Goal: Task Accomplishment & Management: Complete application form

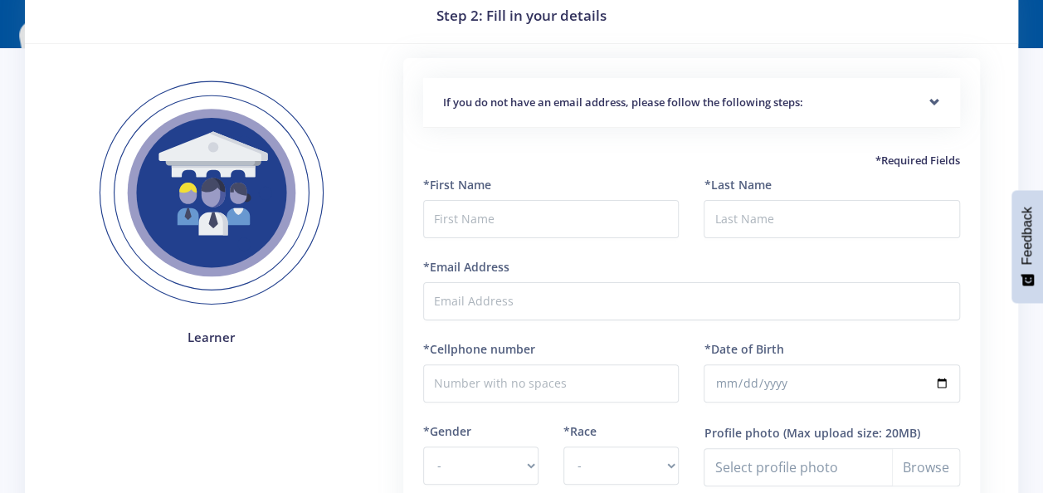
scroll to position [71, 0]
click at [548, 232] on input "text" at bounding box center [551, 219] width 257 height 38
click at [726, 90] on div "If you do not have an email address, please follow the following steps:" at bounding box center [691, 103] width 537 height 51
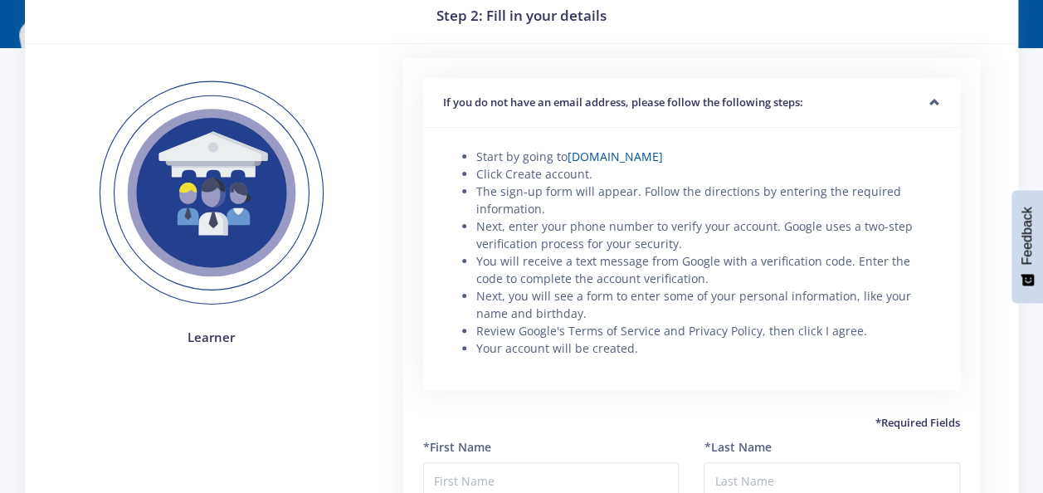
click at [726, 90] on div "If you do not have an email address, please follow the following steps:" at bounding box center [691, 103] width 537 height 51
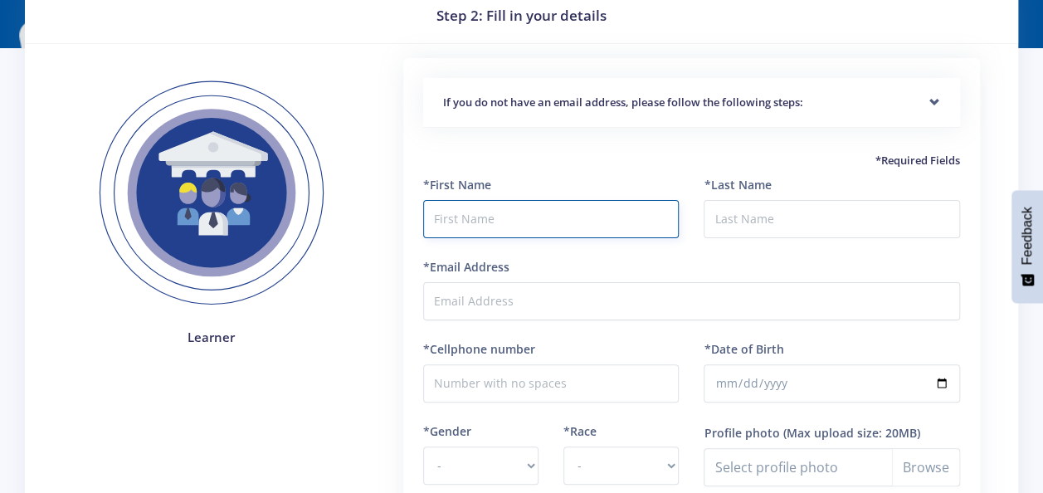
click at [604, 227] on input "text" at bounding box center [551, 219] width 257 height 38
click at [612, 215] on input "text" at bounding box center [551, 219] width 257 height 38
type input "t"
type input "[PERSON_NAME]"
click at [752, 230] on input "*Last Name" at bounding box center [832, 219] width 257 height 38
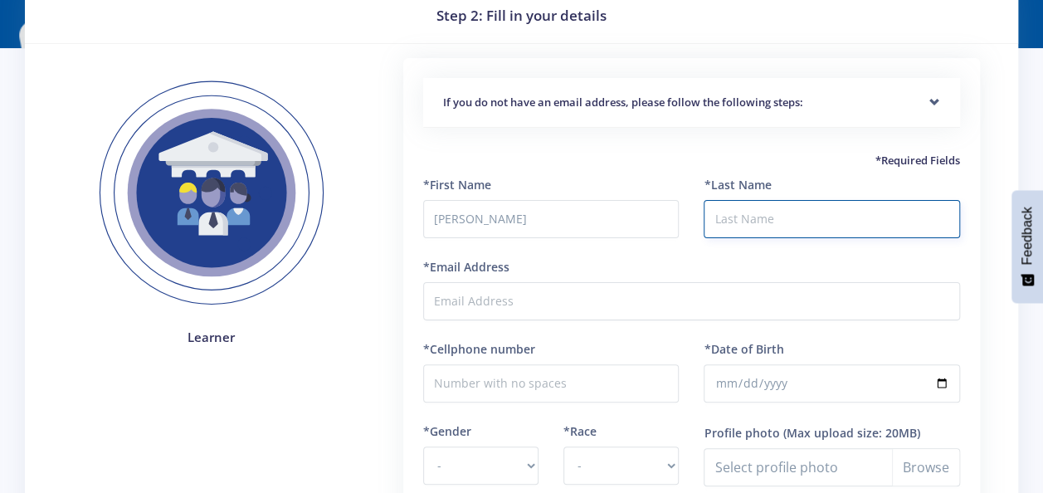
click at [752, 230] on input "*Last Name" at bounding box center [832, 219] width 257 height 38
type input "Parwaringirah"
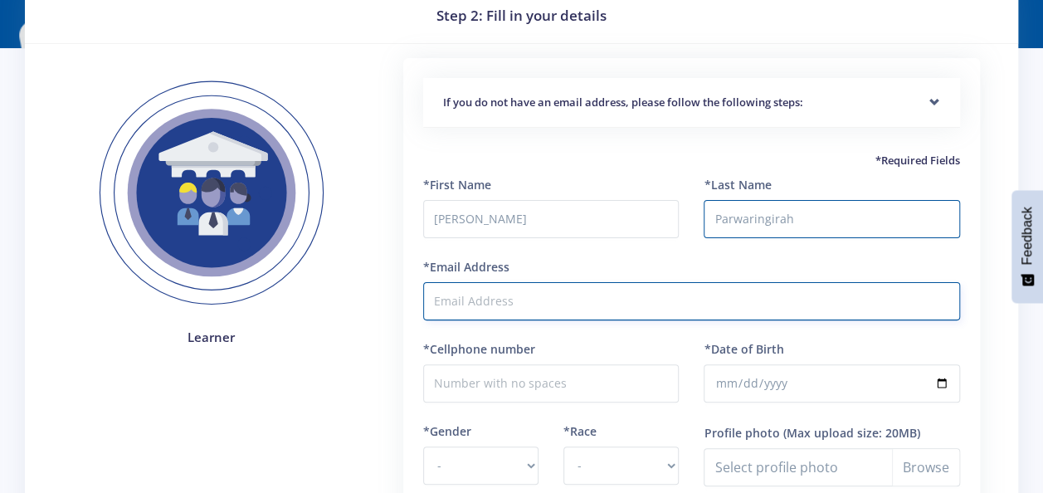
click at [528, 291] on input "*Email Address" at bounding box center [691, 301] width 537 height 38
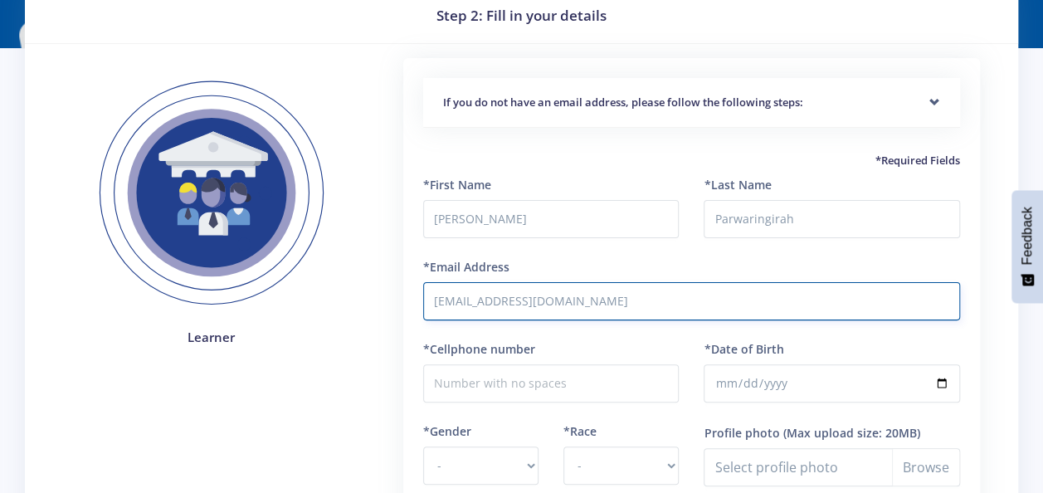
type input "[EMAIL_ADDRESS][DOMAIN_NAME]"
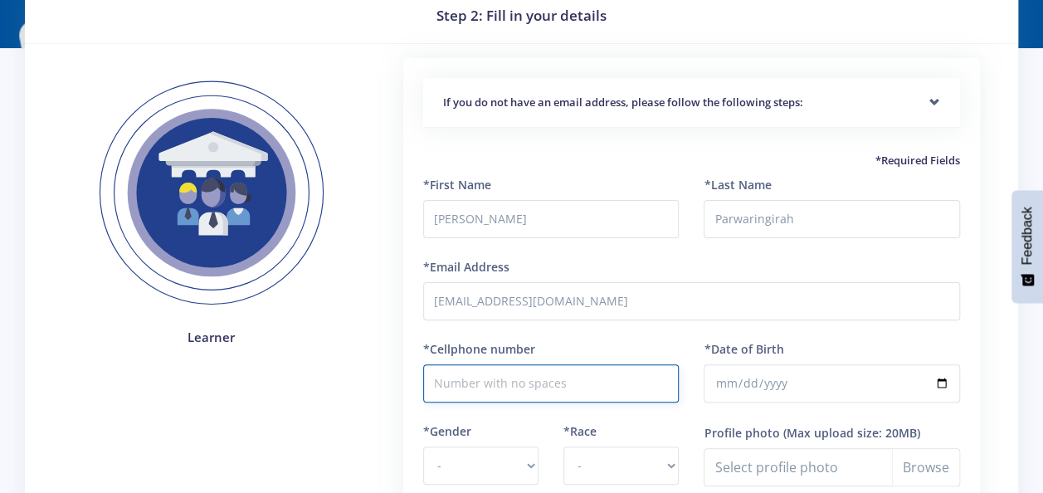
click at [540, 382] on input "*Cellphone number" at bounding box center [551, 383] width 257 height 38
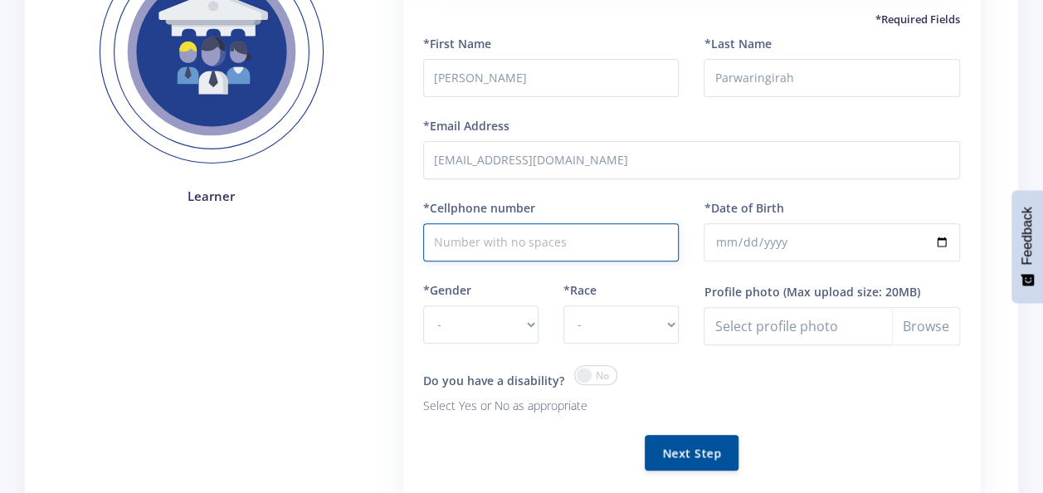
scroll to position [237, 0]
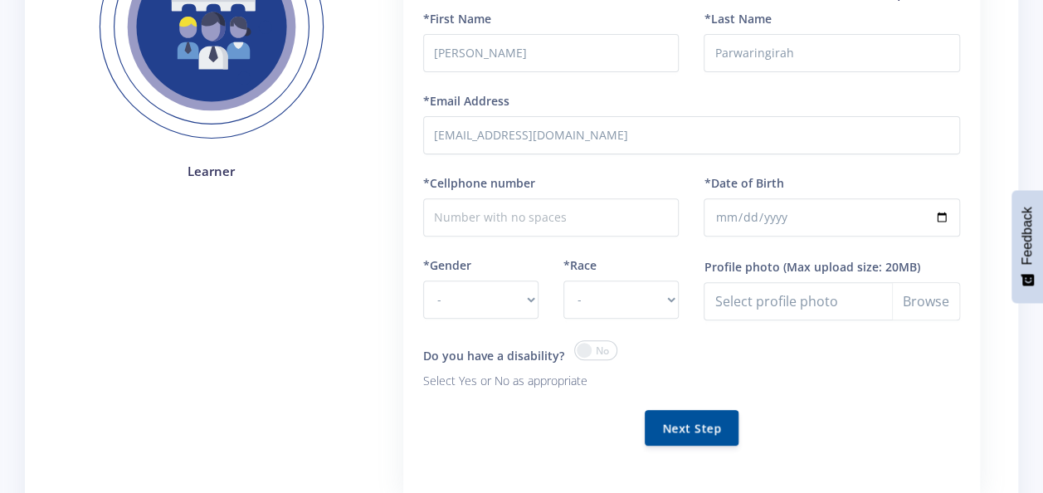
click at [577, 357] on span at bounding box center [595, 350] width 43 height 20
click at [0, 0] on input "checkbox" at bounding box center [0, 0] width 0 height 0
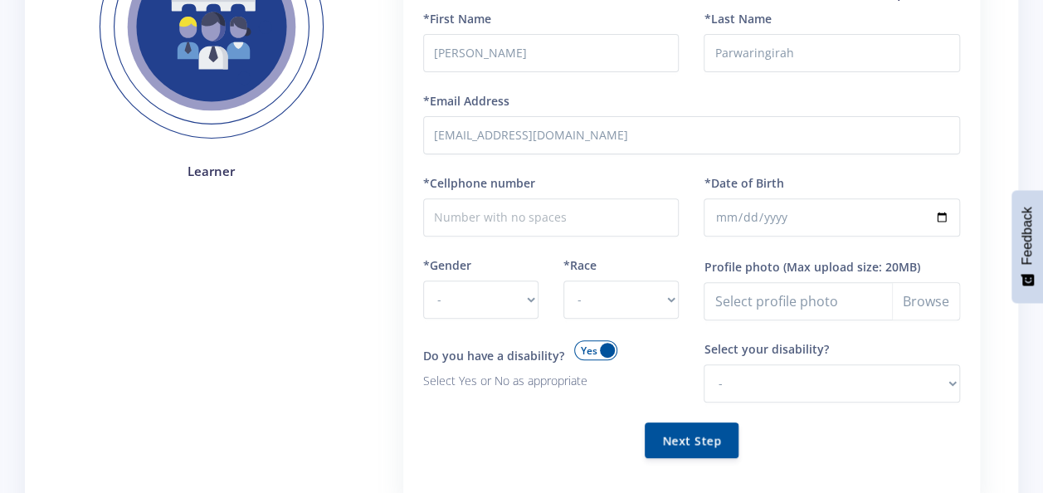
click at [577, 357] on span at bounding box center [595, 350] width 43 height 20
click at [0, 0] on input "checkbox" at bounding box center [0, 0] width 0 height 0
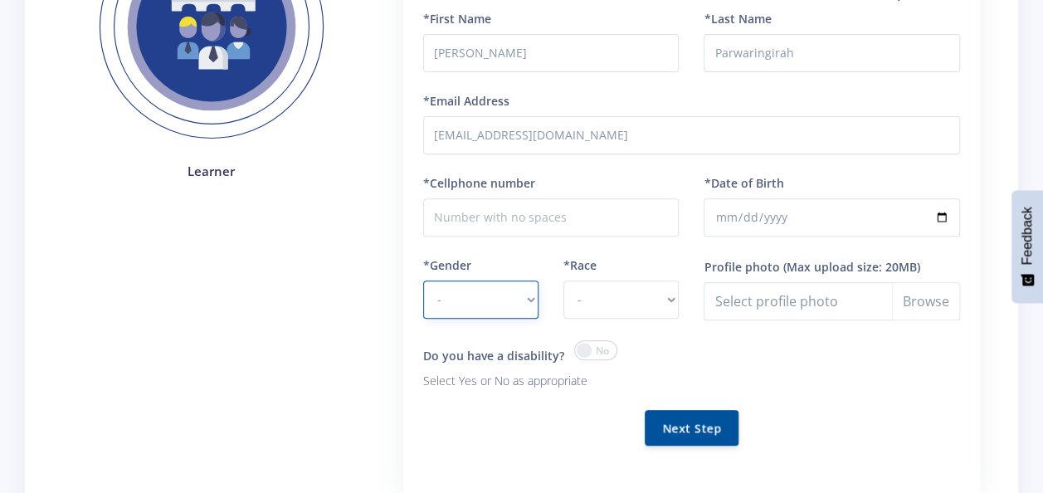
click at [505, 302] on select "- Male Female" at bounding box center [480, 300] width 115 height 38
select select "M"
click at [423, 281] on select "- Male Female" at bounding box center [480, 300] width 115 height 38
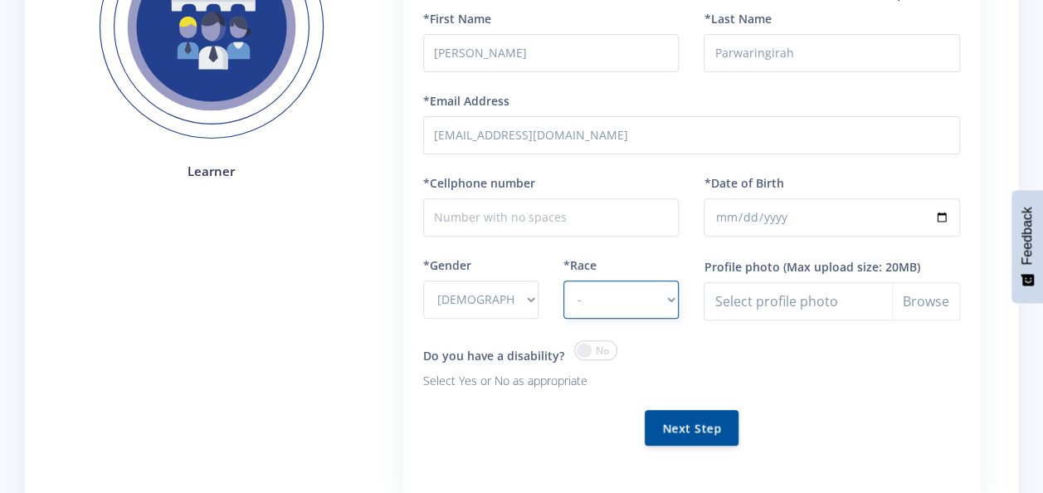
click at [587, 294] on select "- African Asian Coloured Indian White Other" at bounding box center [621, 300] width 115 height 38
select select "African"
click at [564, 281] on select "- African Asian Coloured Indian White Other" at bounding box center [621, 300] width 115 height 38
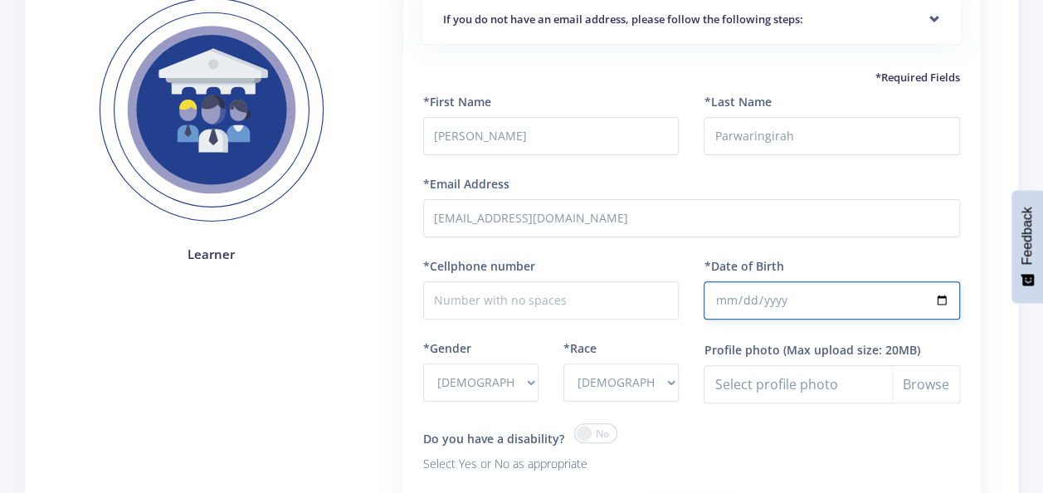
click at [773, 290] on input "*Date of Birth" at bounding box center [832, 300] width 257 height 38
type input "2009-03-25"
click at [565, 305] on input "*Cellphone number" at bounding box center [551, 300] width 257 height 38
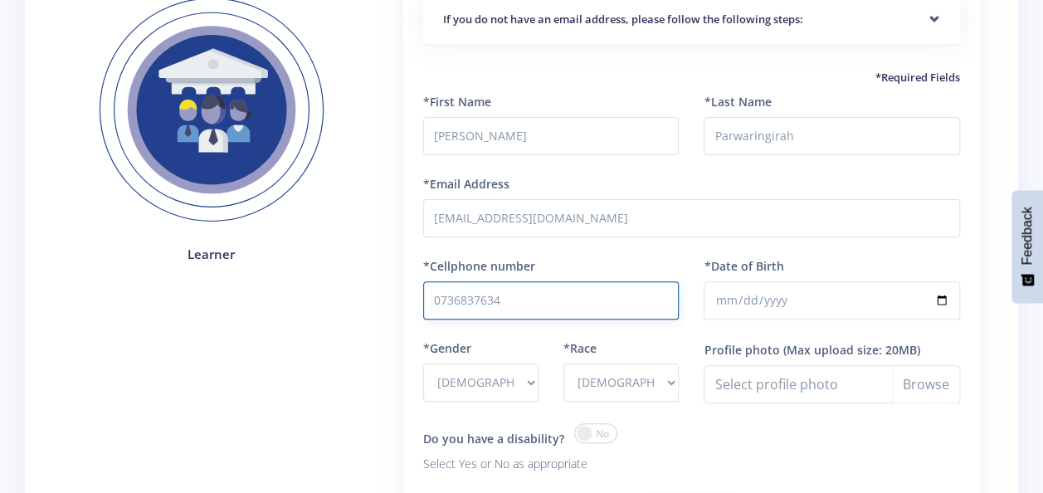
type input "0736837634"
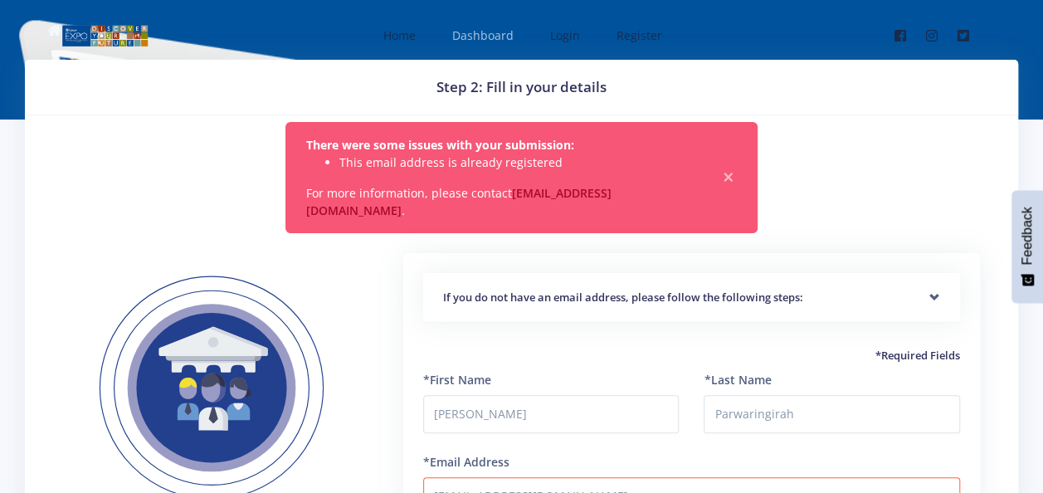
click at [485, 48] on link "Dashboard" at bounding box center [481, 35] width 91 height 44
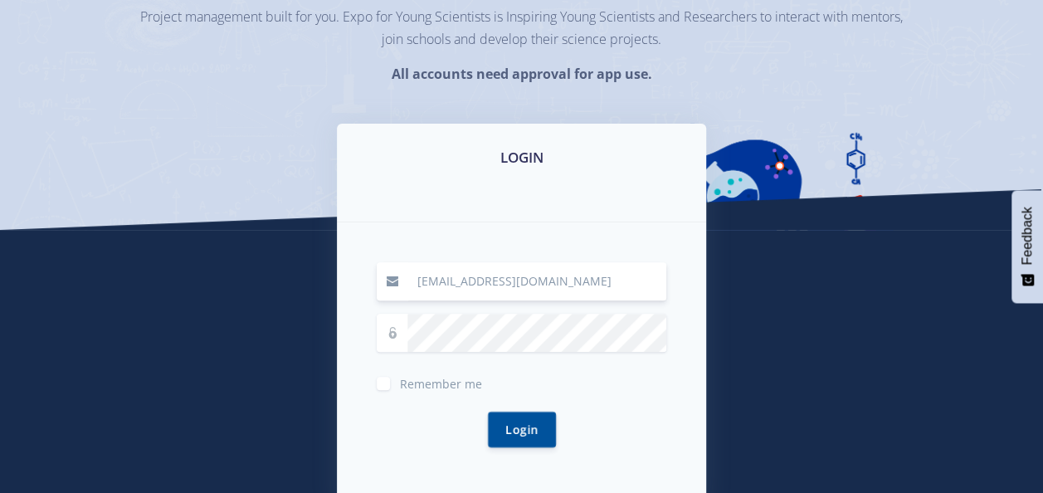
scroll to position [249, 0]
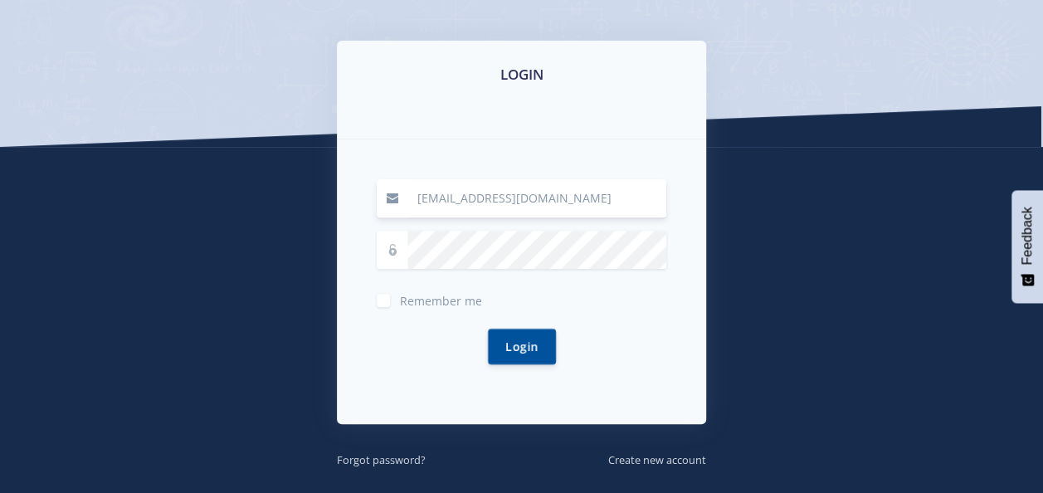
type input "tylermokoena43@gmail.com"
click at [515, 347] on button "Login" at bounding box center [522, 346] width 68 height 36
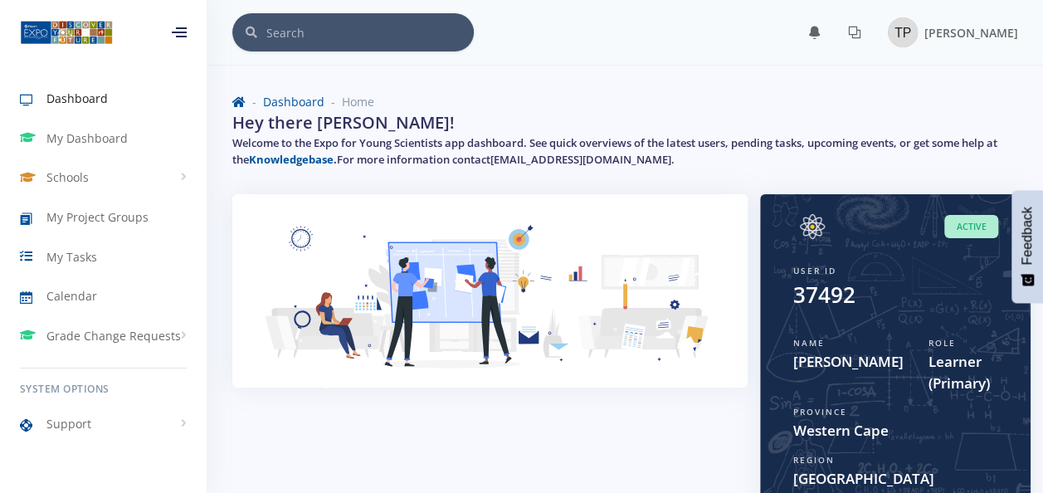
scroll to position [12, 12]
click at [935, 379] on span "Learner (Primary)" at bounding box center [963, 372] width 71 height 42
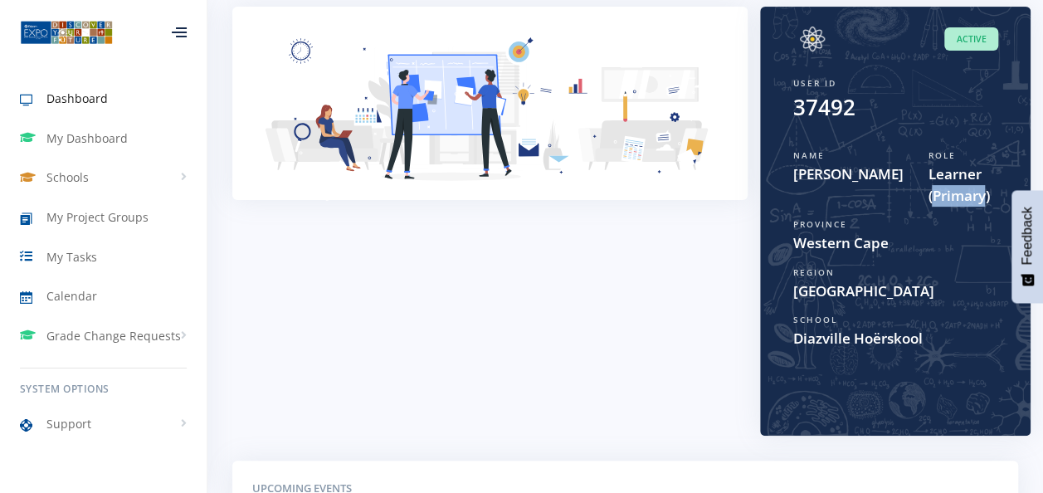
scroll to position [166, 0]
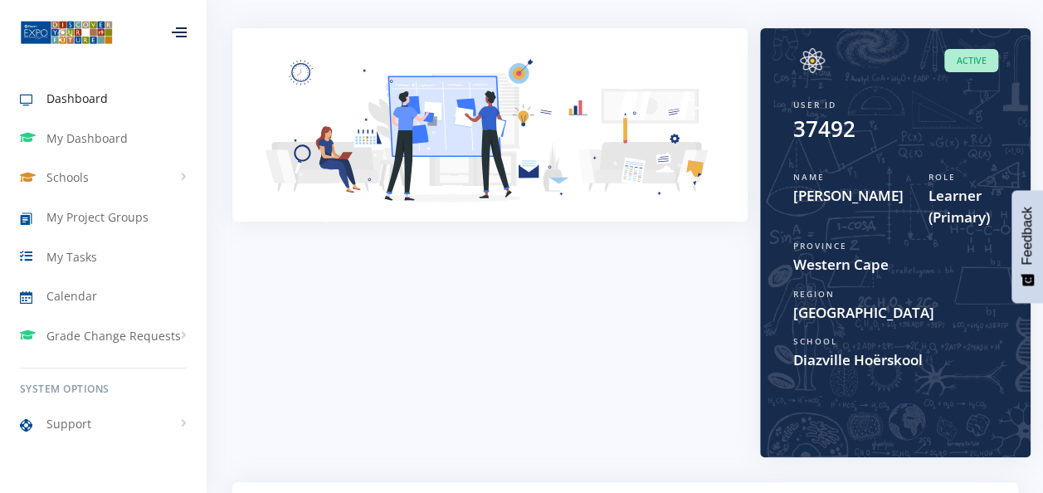
click at [980, 68] on span "Active" at bounding box center [972, 61] width 54 height 24
click at [977, 61] on span "Active" at bounding box center [972, 61] width 54 height 24
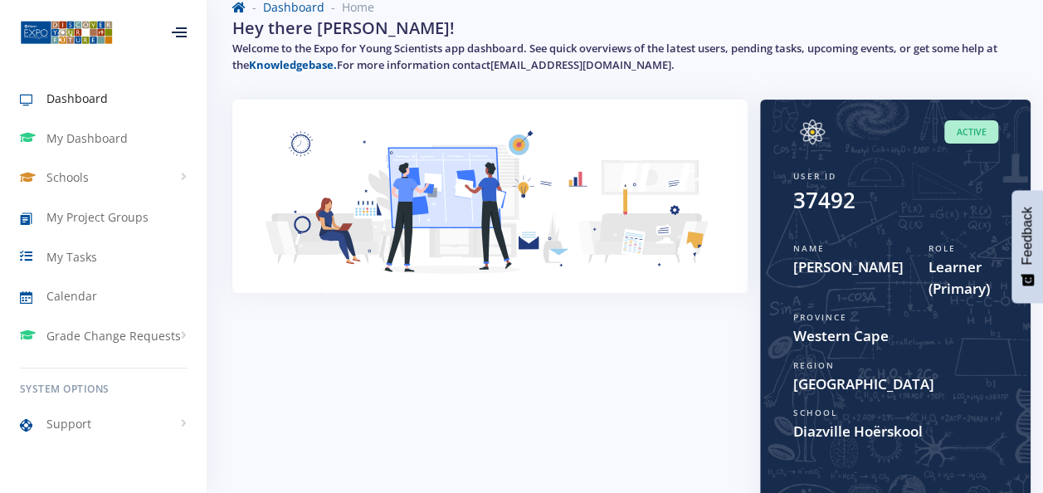
scroll to position [0, 0]
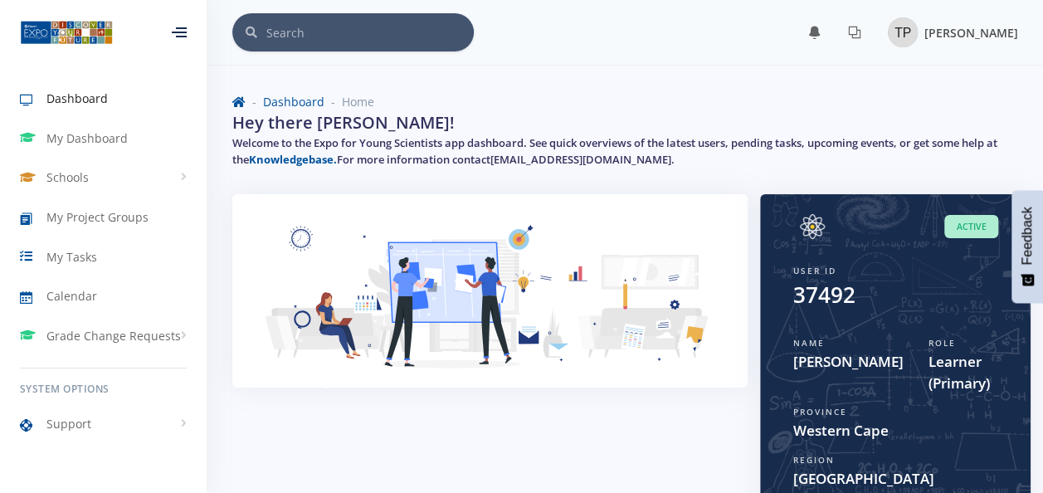
click at [907, 31] on div "Tyler Parwaringirah" at bounding box center [953, 32] width 130 height 30
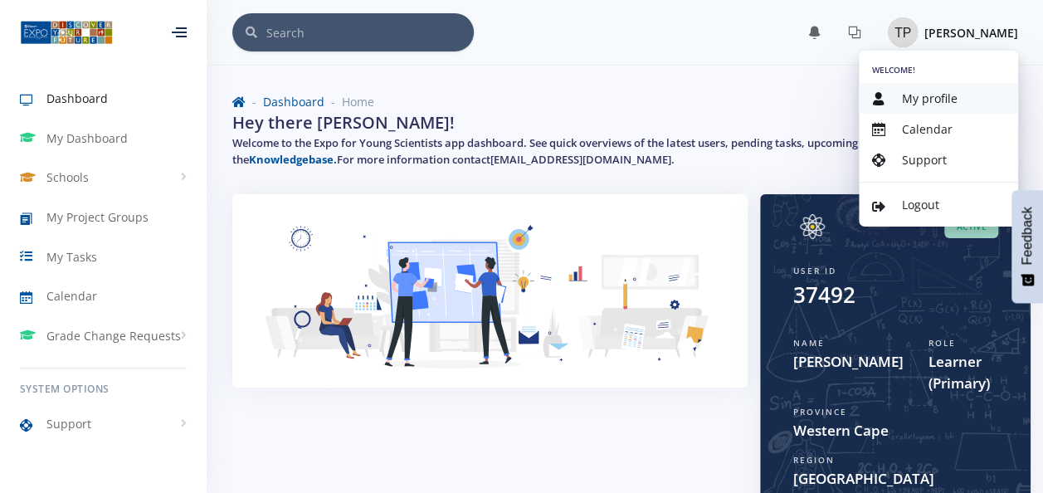
click at [920, 96] on span "My profile" at bounding box center [930, 98] width 56 height 16
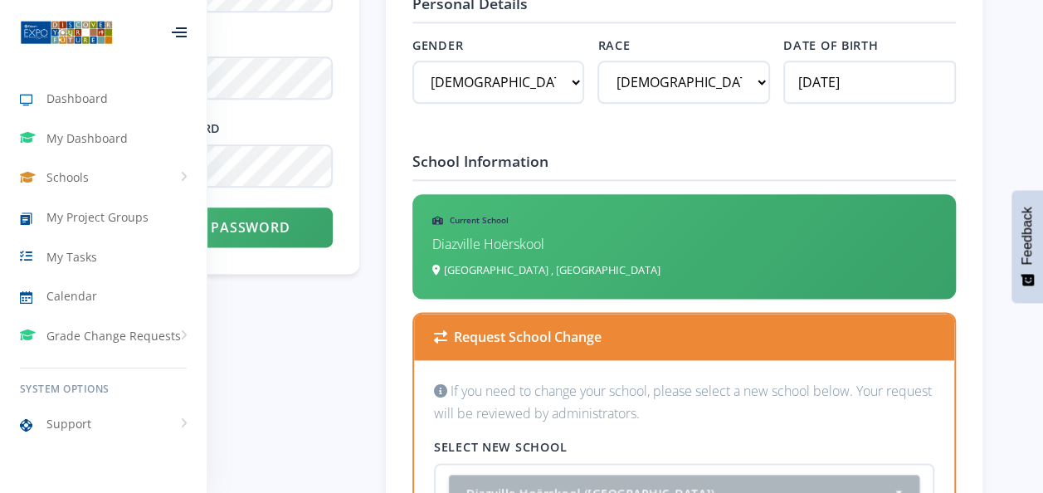
scroll to position [913, 0]
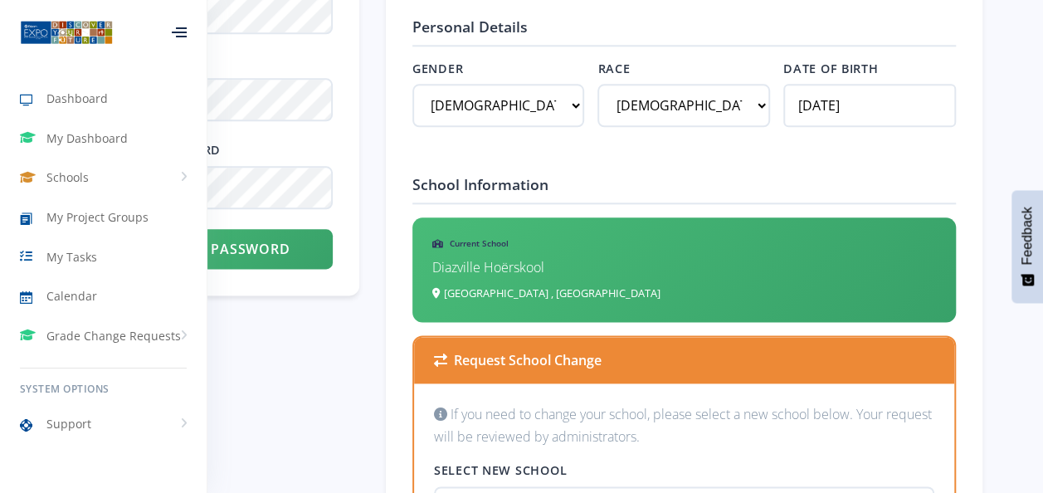
click at [186, 37] on div at bounding box center [179, 32] width 15 height 10
click at [186, 37] on div at bounding box center [179, 32] width 55 height 50
click at [180, 35] on div at bounding box center [179, 32] width 15 height 10
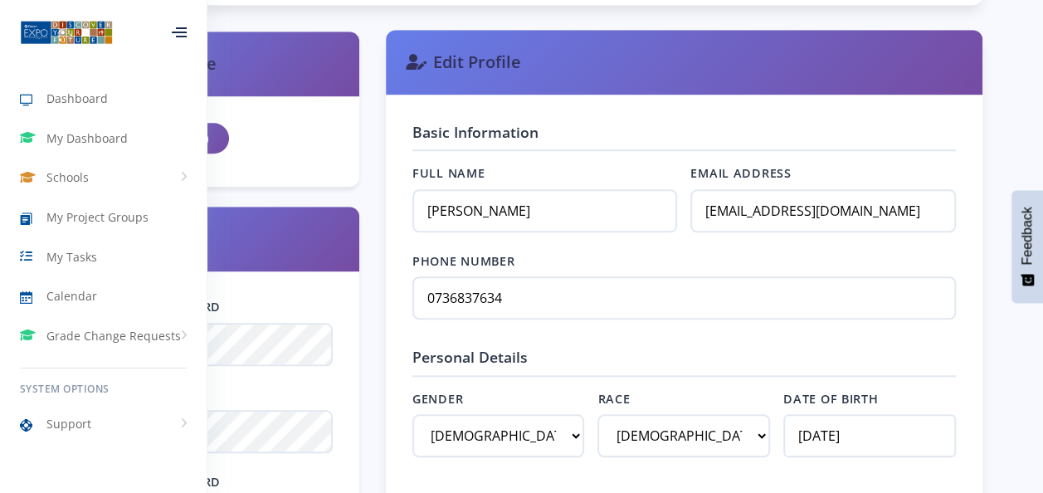
scroll to position [332, 0]
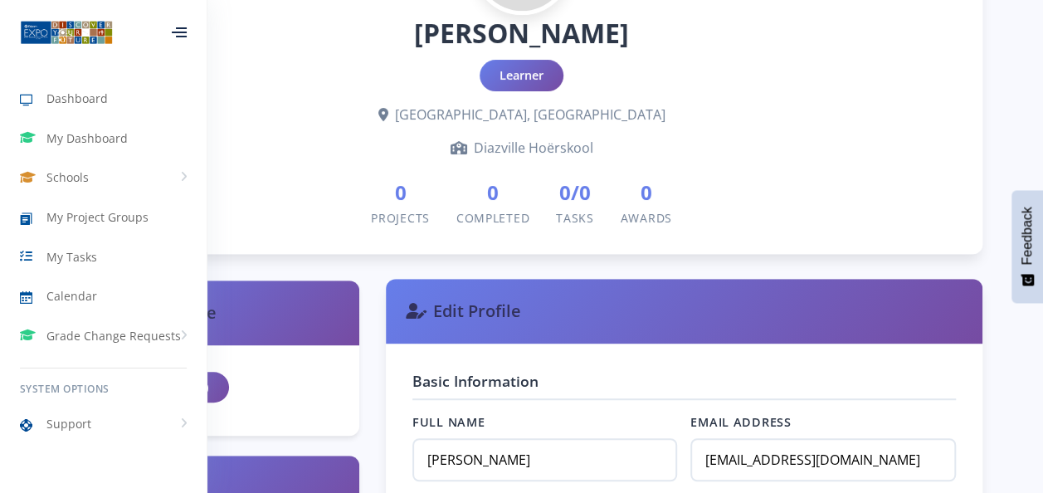
click at [475, 302] on h3 "Edit Profile" at bounding box center [684, 311] width 557 height 25
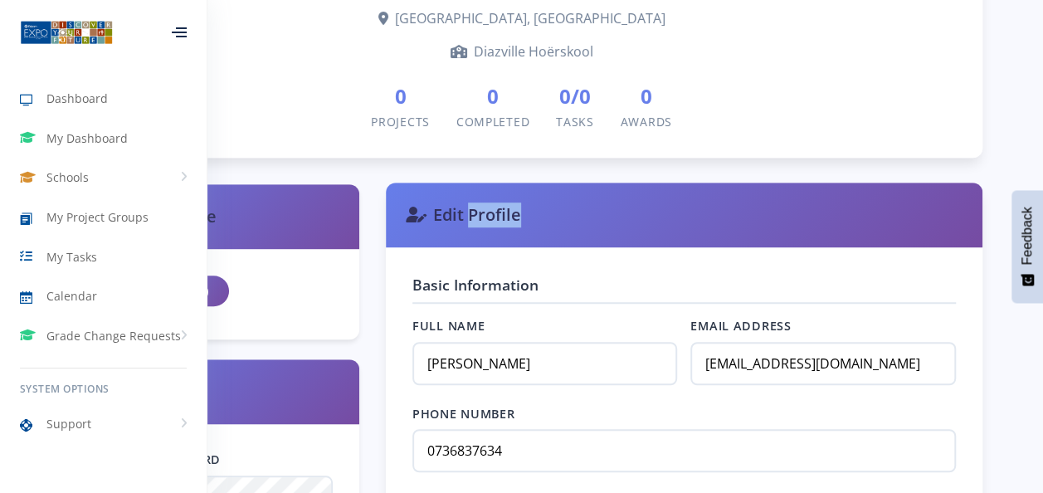
scroll to position [498, 0]
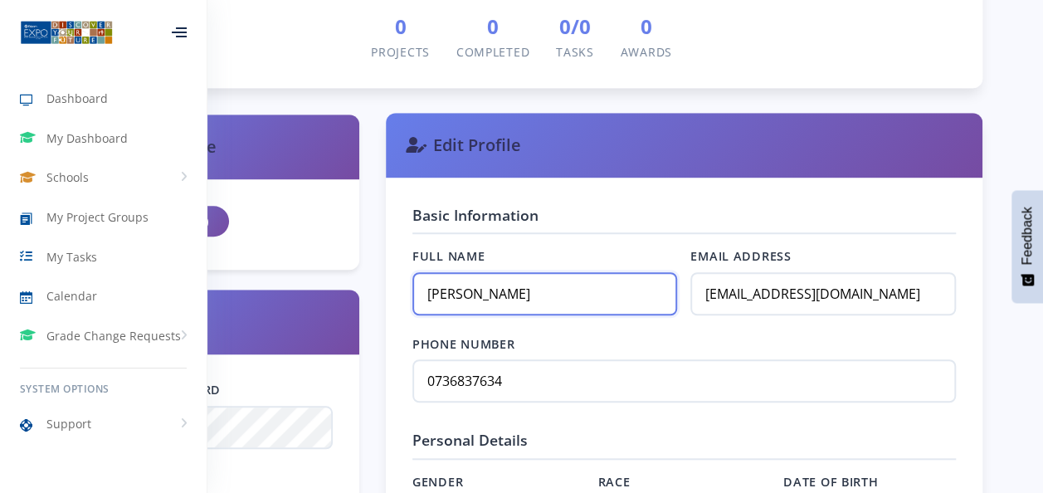
click at [503, 286] on input "[PERSON_NAME]" at bounding box center [545, 293] width 265 height 43
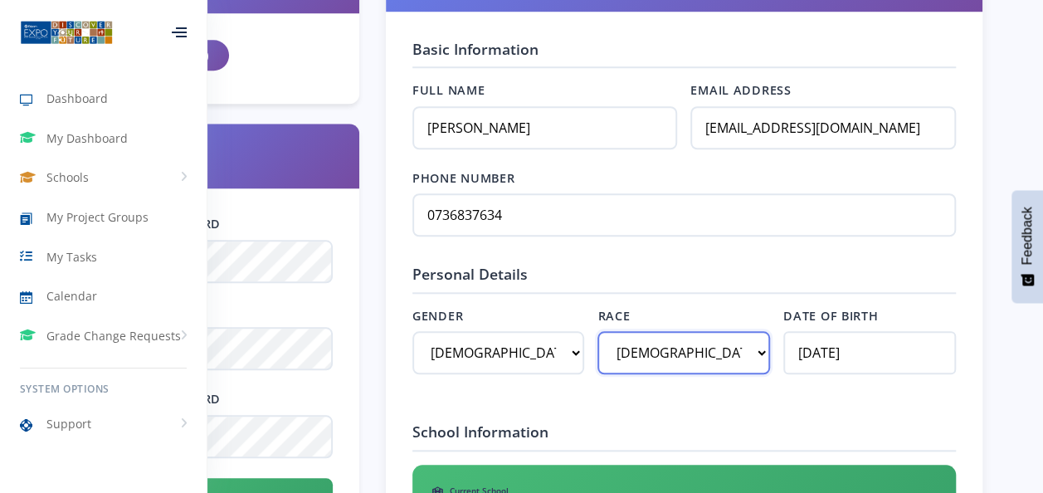
click at [677, 351] on select "Select race African Asian Coloured Indian" at bounding box center [684, 352] width 173 height 43
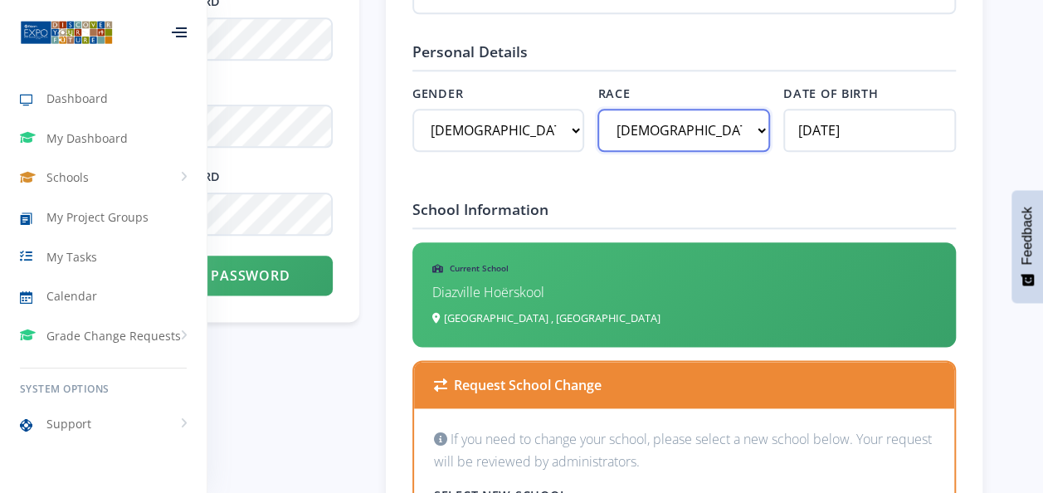
scroll to position [913, 0]
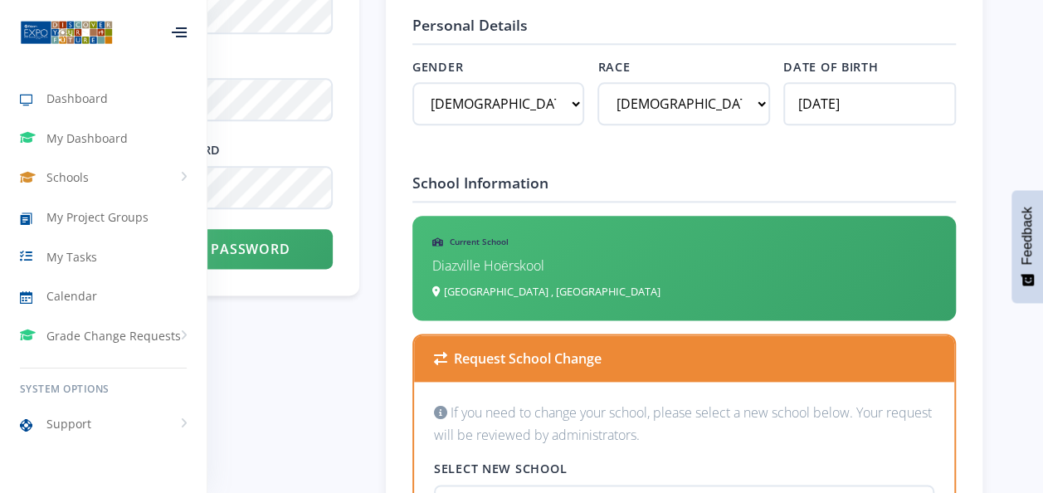
click at [664, 291] on div "Current School Diazville Hoërskool Western Cape , West Coast" at bounding box center [685, 268] width 544 height 105
click at [550, 275] on p "Diazville Hoërskool" at bounding box center [684, 266] width 504 height 22
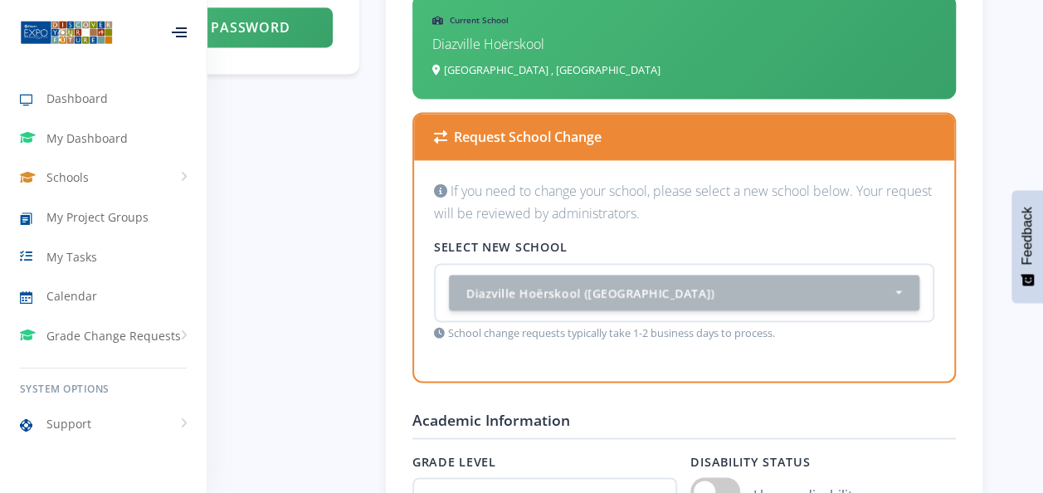
scroll to position [1328, 0]
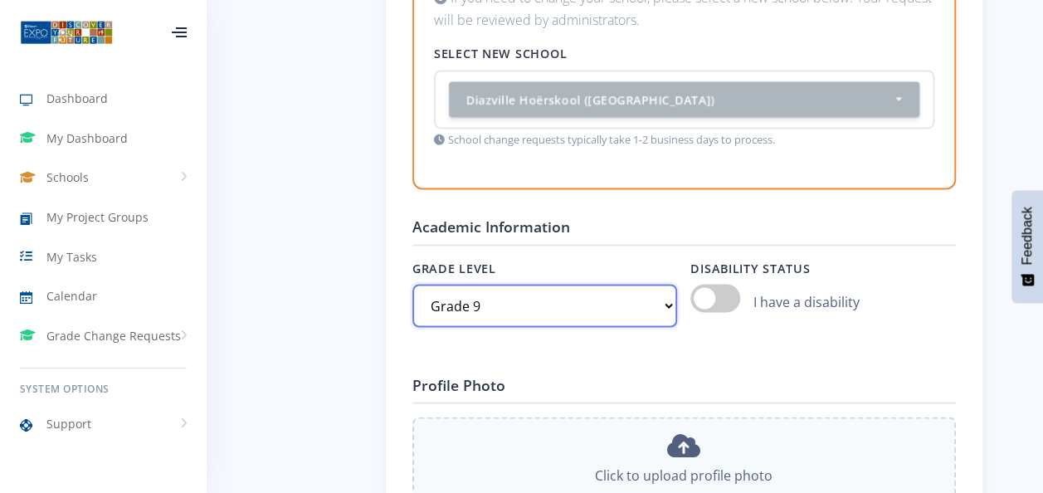
click at [525, 314] on select "Select grade Grade 4 Grade 5 Grade 6 Grade 7" at bounding box center [545, 305] width 265 height 43
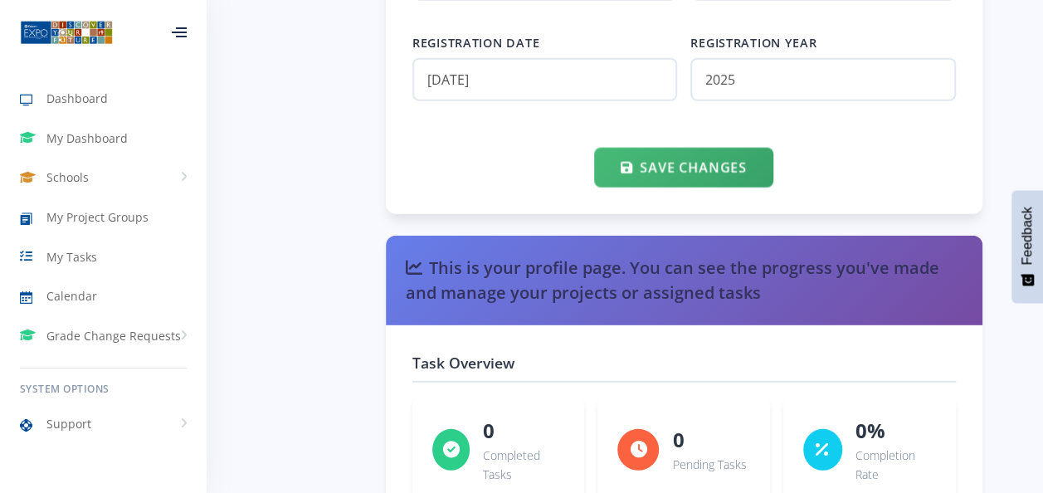
scroll to position [2158, 0]
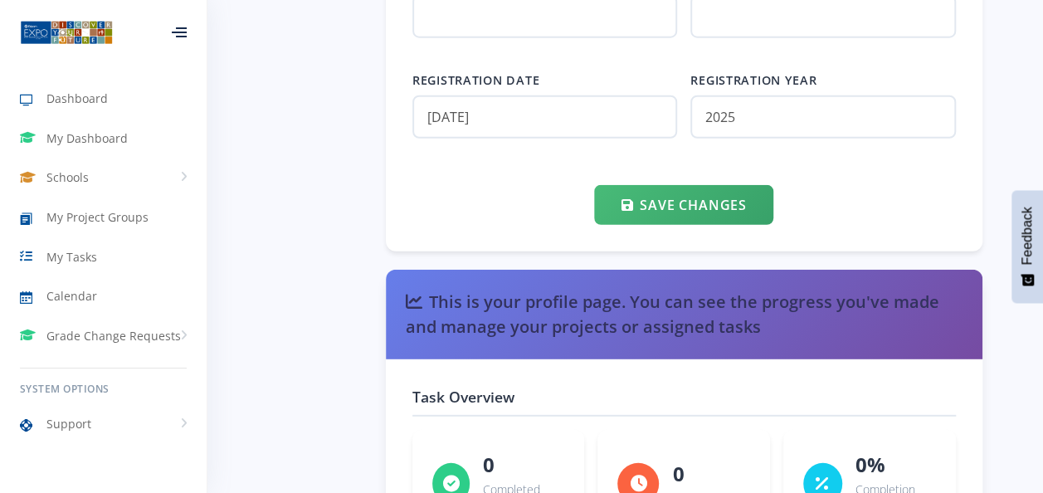
click at [564, 320] on h3 "This is your profile page. You can see the progress you've made and manage your…" at bounding box center [684, 315] width 557 height 50
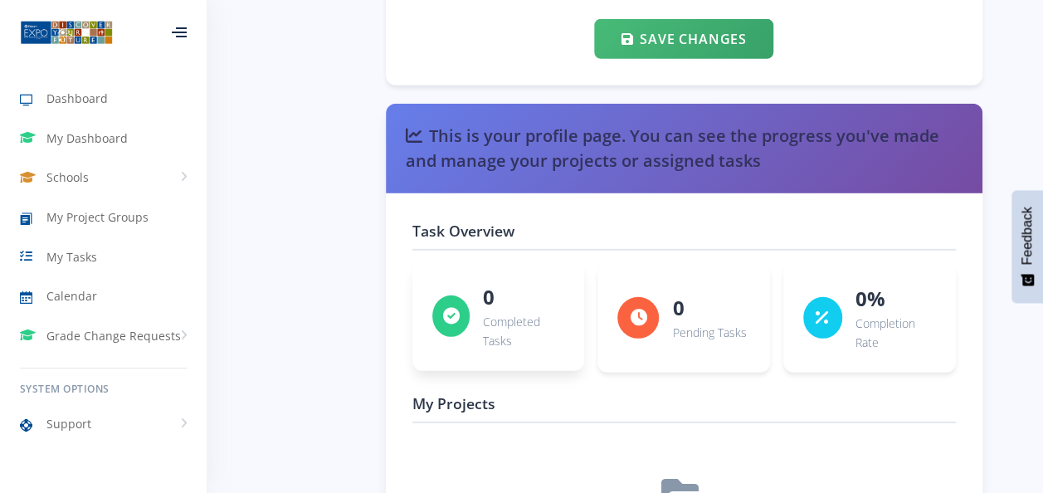
click at [511, 328] on p "Completed Tasks" at bounding box center [523, 332] width 81 height 40
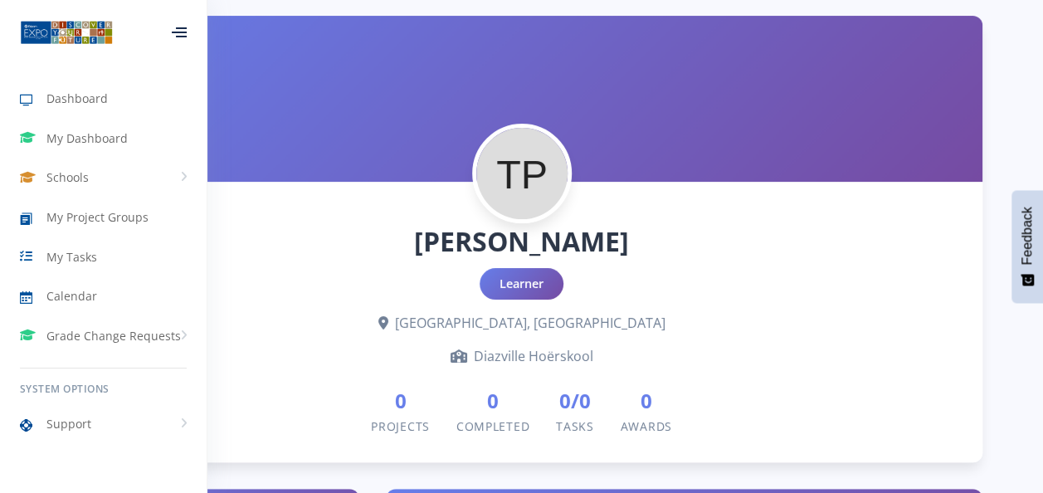
scroll to position [206, 0]
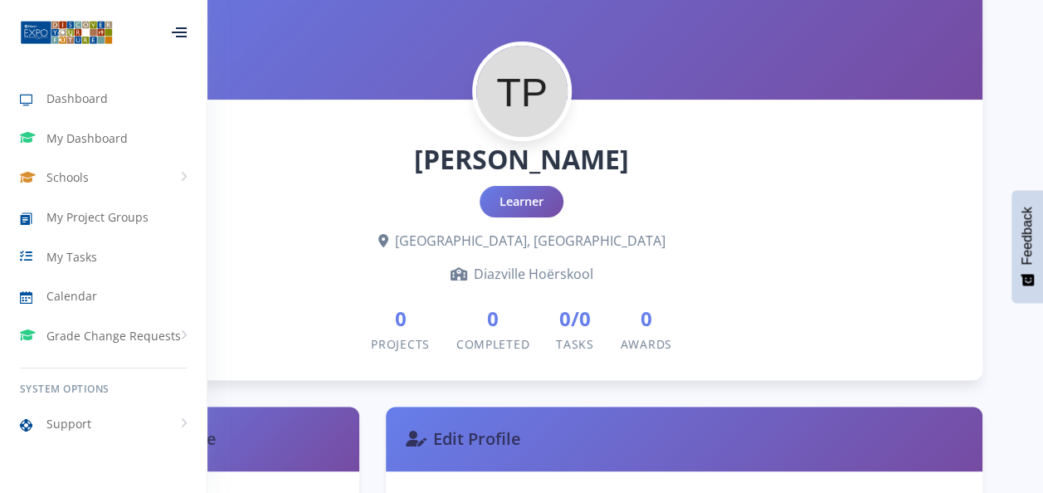
click at [533, 204] on div "Learner" at bounding box center [522, 202] width 84 height 32
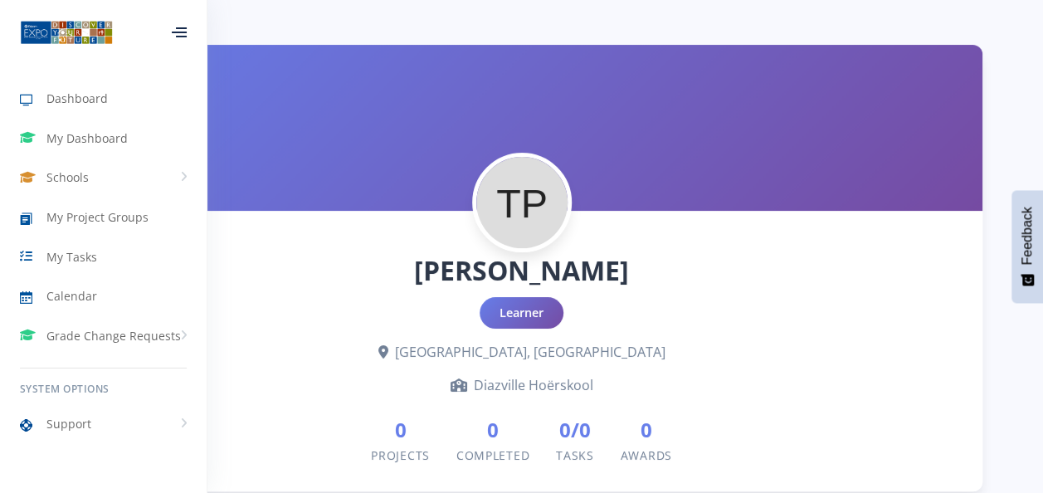
scroll to position [0, 0]
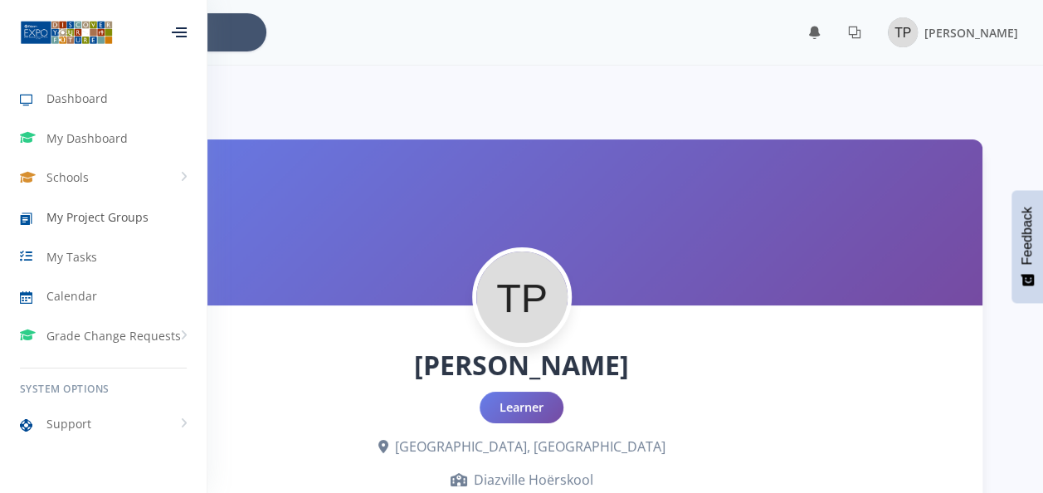
click at [118, 219] on span "My Project Groups" at bounding box center [97, 216] width 102 height 17
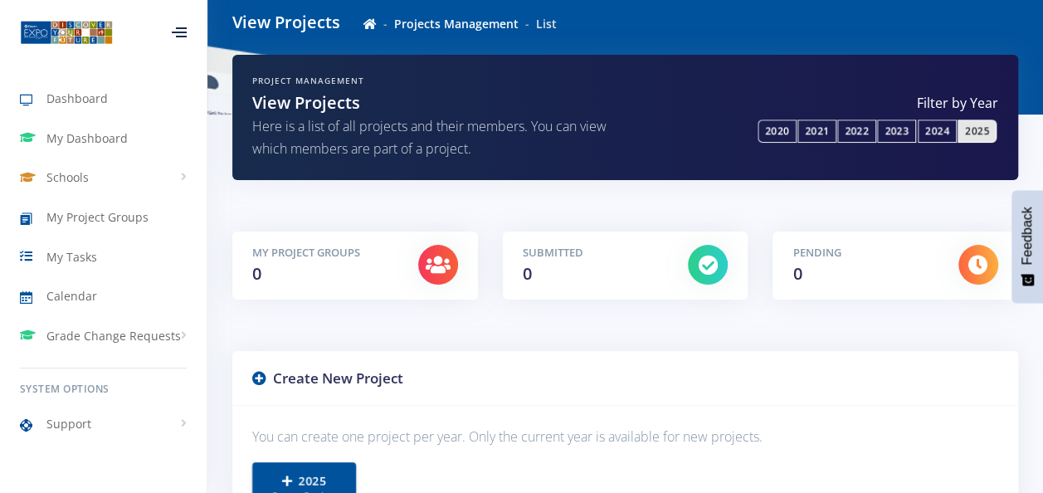
scroll to position [332, 0]
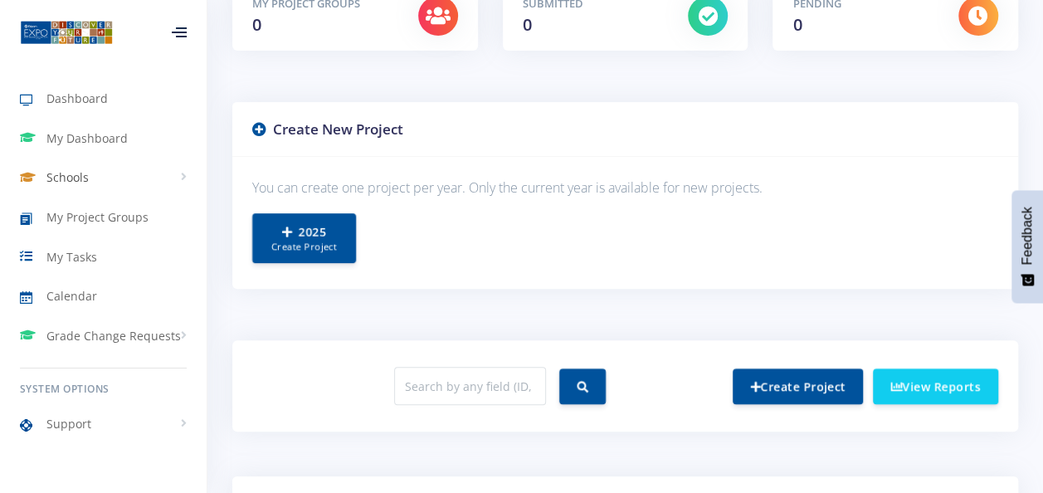
click at [102, 167] on link "Schools" at bounding box center [103, 178] width 207 height 38
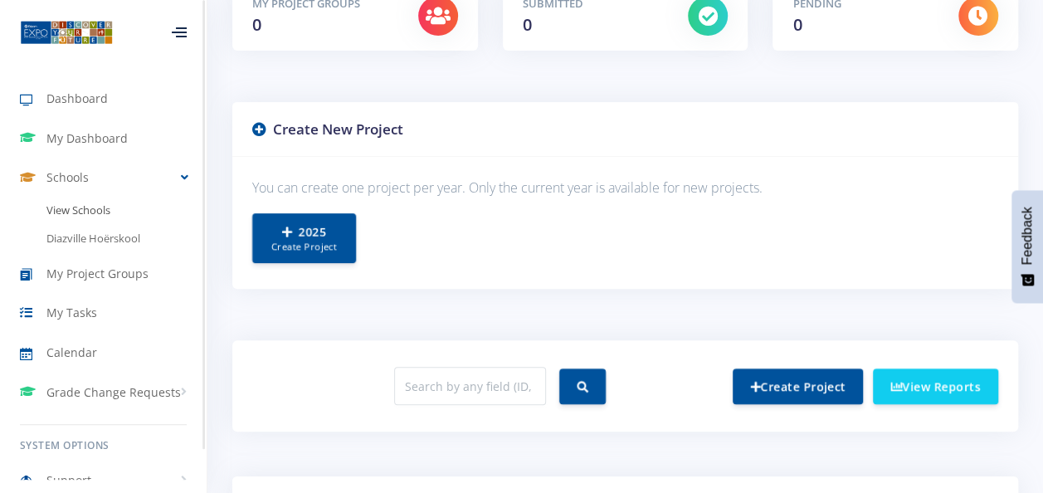
click at [106, 217] on link "View Schools" at bounding box center [103, 211] width 207 height 28
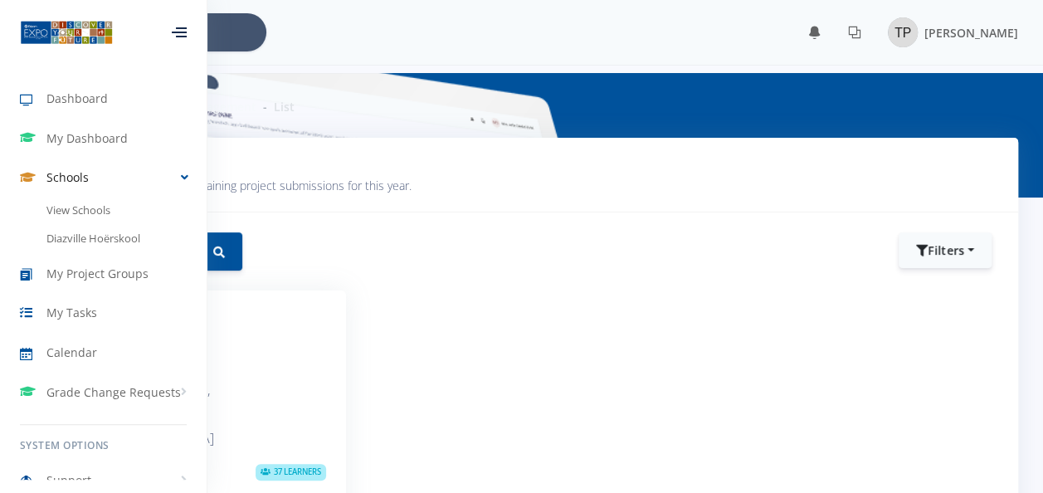
scroll to position [12, 12]
click at [108, 237] on link "Diazville Hoërskool" at bounding box center [103, 239] width 207 height 28
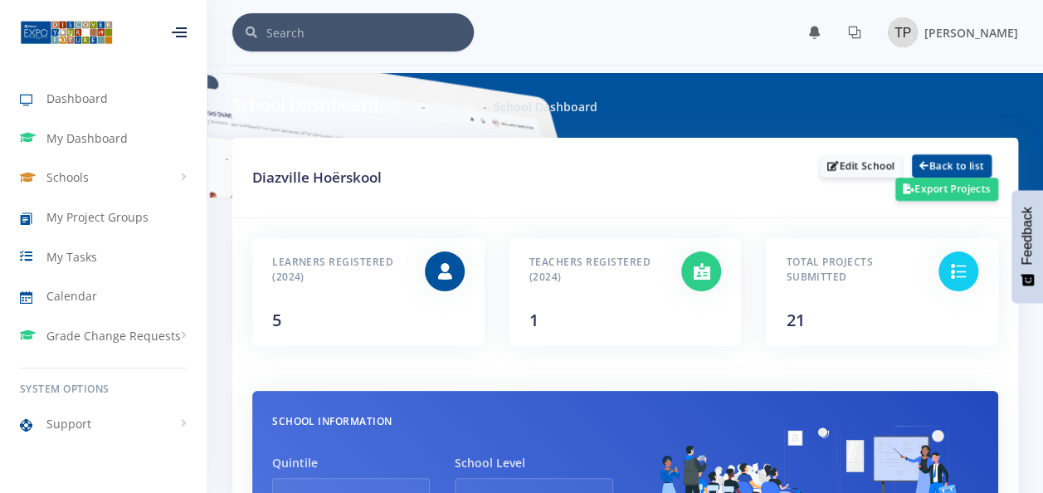
scroll to position [12, 12]
click at [408, 298] on div "Learners Registered (2024) 5" at bounding box center [336, 287] width 153 height 81
click at [838, 272] on h6 "Total Projects Submitted" at bounding box center [850, 265] width 128 height 37
click at [646, 277] on h6 "Teachers Registered (2024)" at bounding box center [594, 265] width 128 height 37
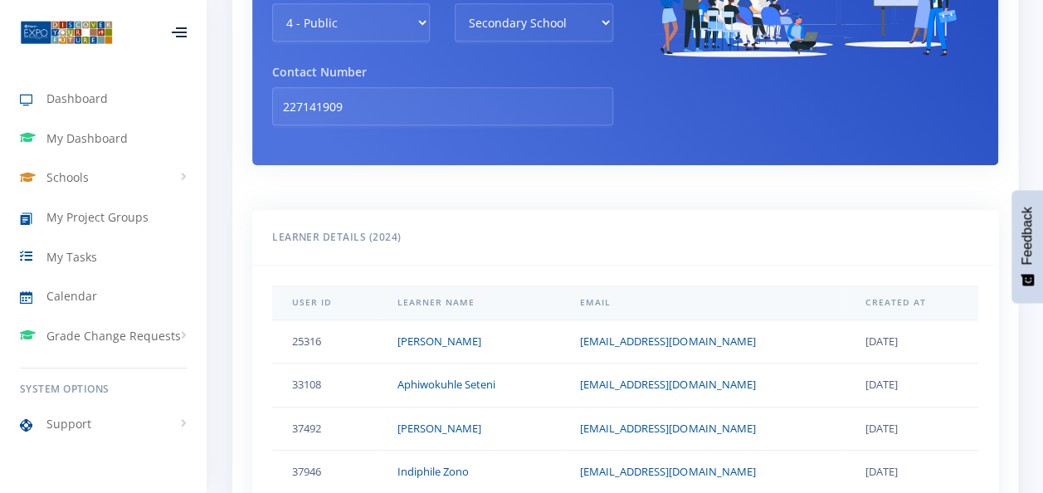
scroll to position [498, 0]
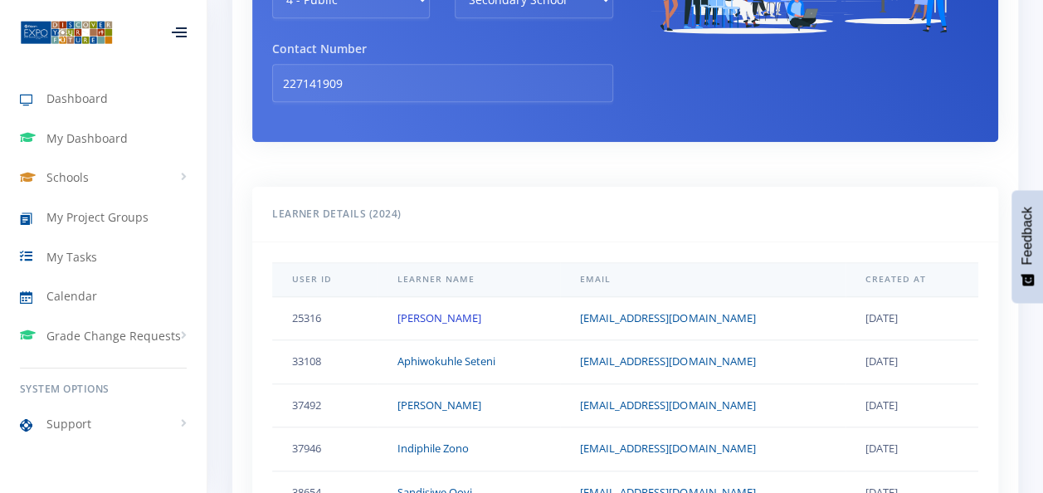
click at [454, 312] on link "Emihle Mbanjwa" at bounding box center [440, 317] width 84 height 15
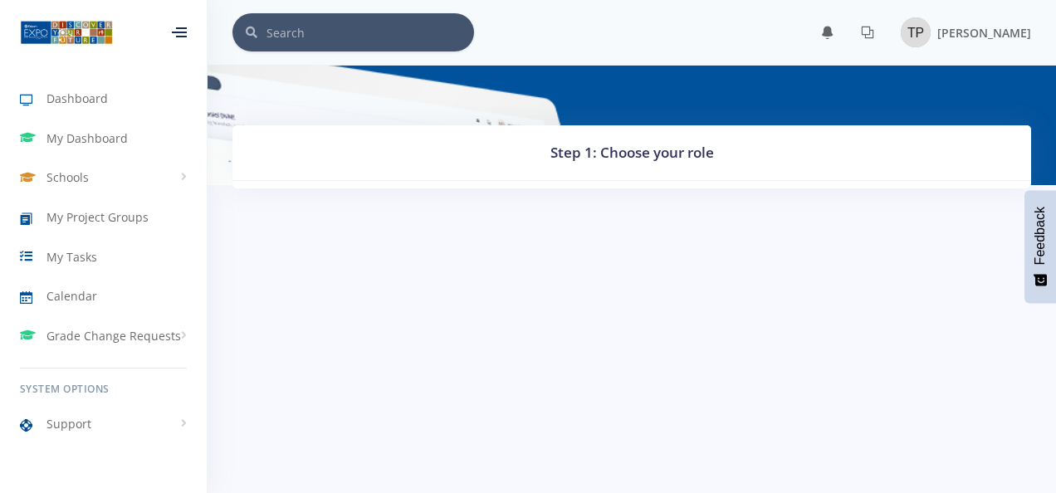
scroll to position [12, 12]
click at [641, 193] on div "Step 1: Choose your role" at bounding box center [631, 169] width 823 height 88
click at [483, 357] on body "Dashboard My Dashboard Schools View Schools Diazville Hoërskool My Project Grou…" at bounding box center [528, 246] width 1056 height 493
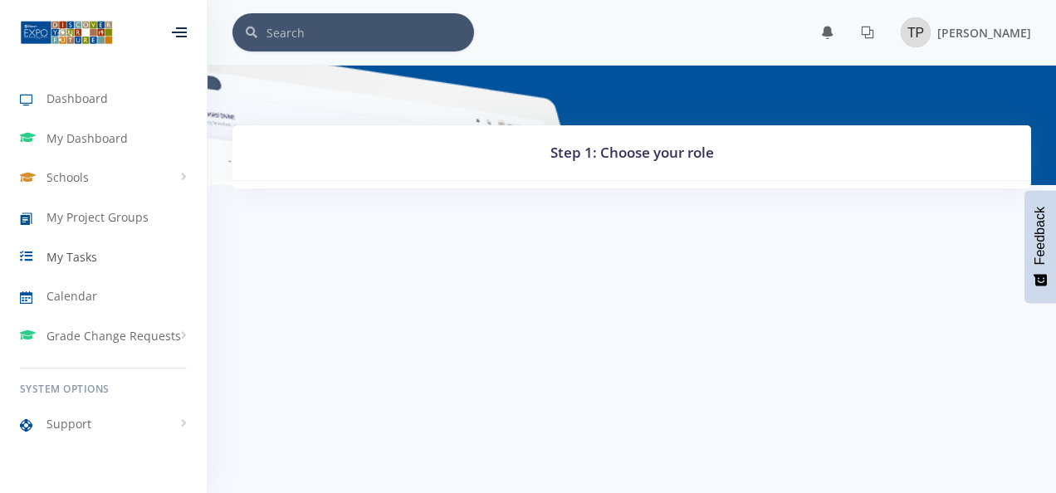
click at [120, 258] on link "My Tasks" at bounding box center [103, 256] width 207 height 38
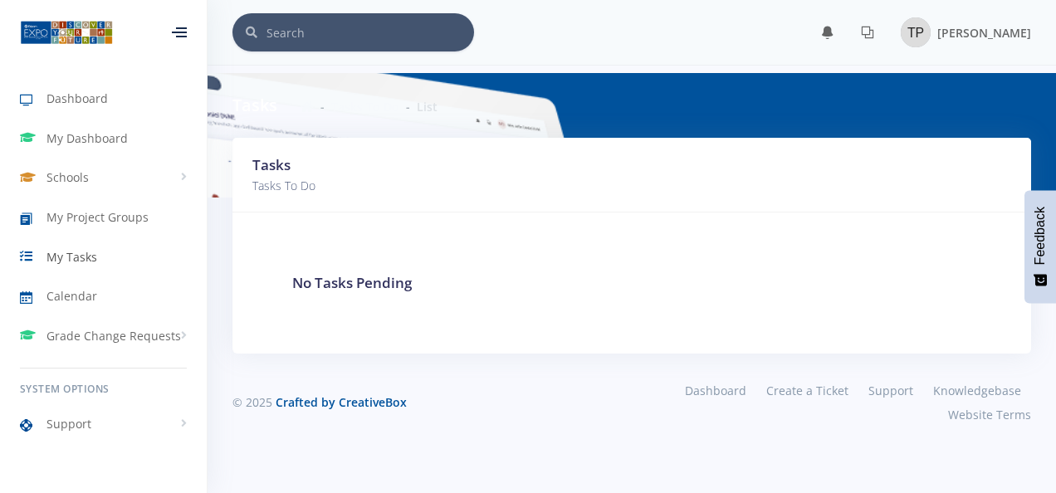
scroll to position [12, 12]
click at [106, 103] on link "Dashboard" at bounding box center [103, 99] width 207 height 38
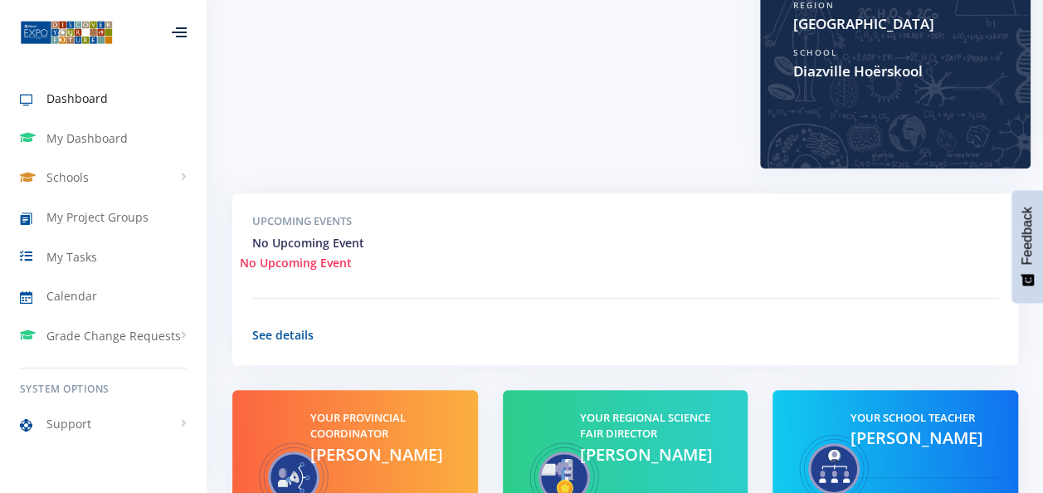
scroll to position [430, 0]
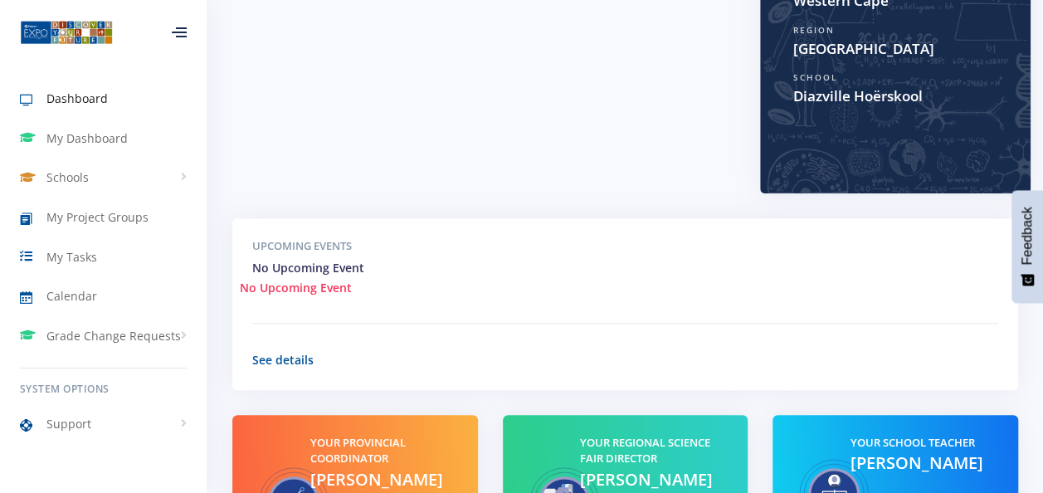
click at [315, 260] on span "No Upcoming Event" at bounding box center [308, 268] width 112 height 16
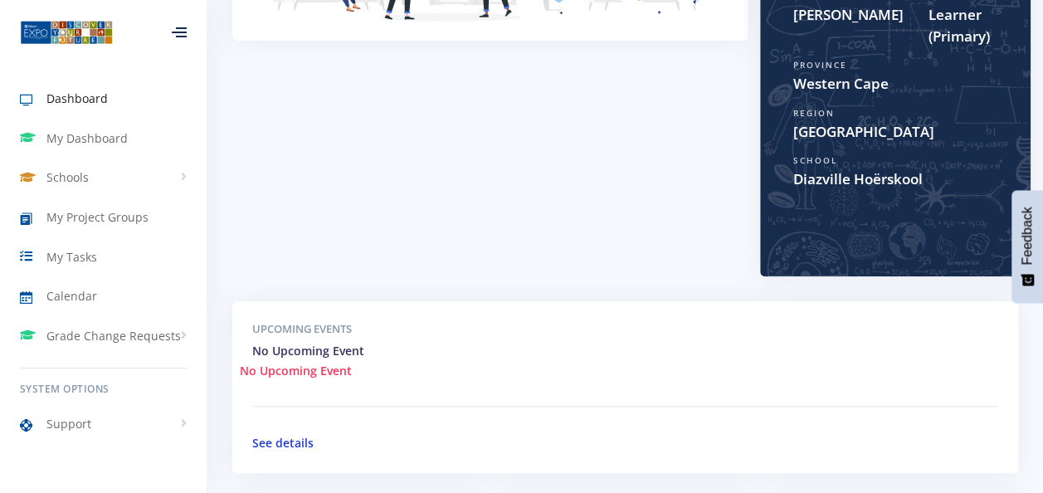
click at [289, 435] on link "See details" at bounding box center [282, 443] width 61 height 16
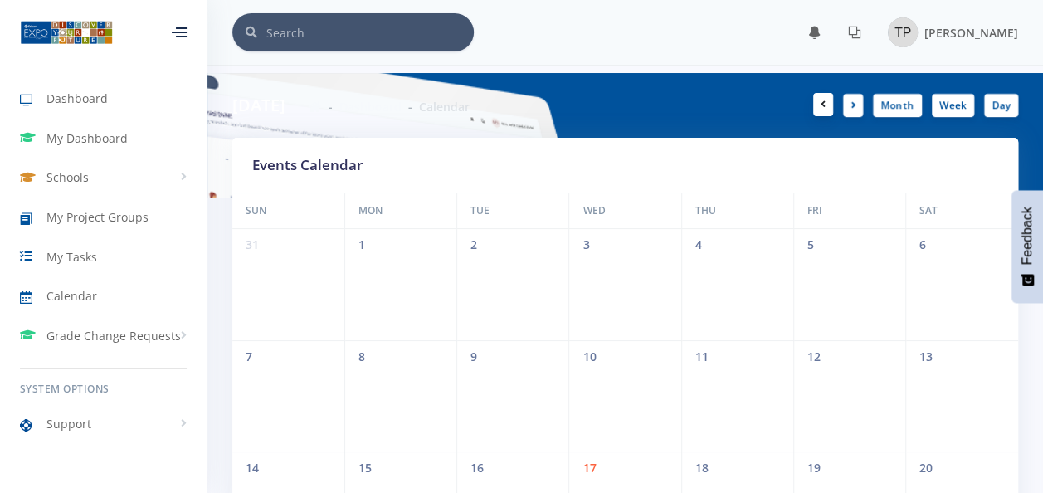
click at [824, 106] on icon at bounding box center [823, 105] width 5 height 10
click at [825, 97] on link at bounding box center [824, 104] width 20 height 23
click at [892, 108] on link "Month" at bounding box center [897, 104] width 49 height 23
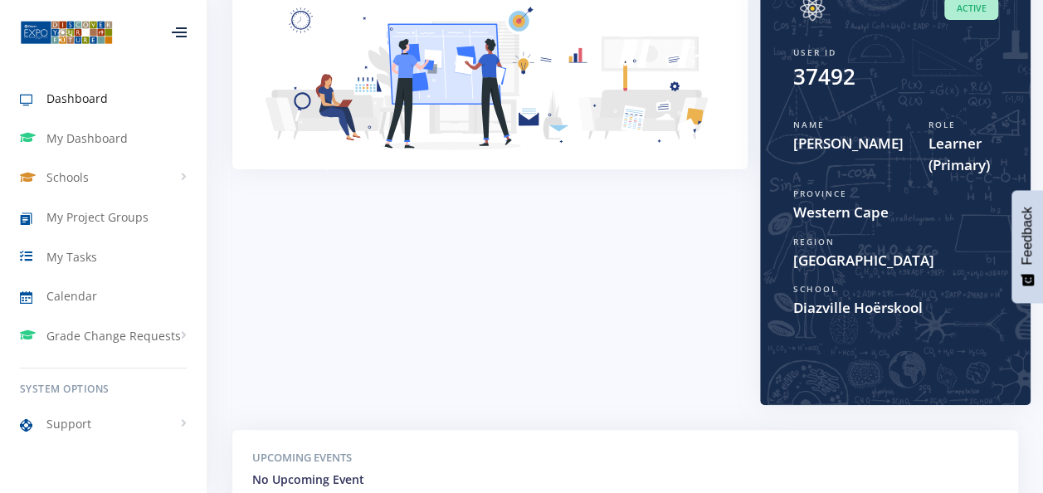
scroll to position [181, 0]
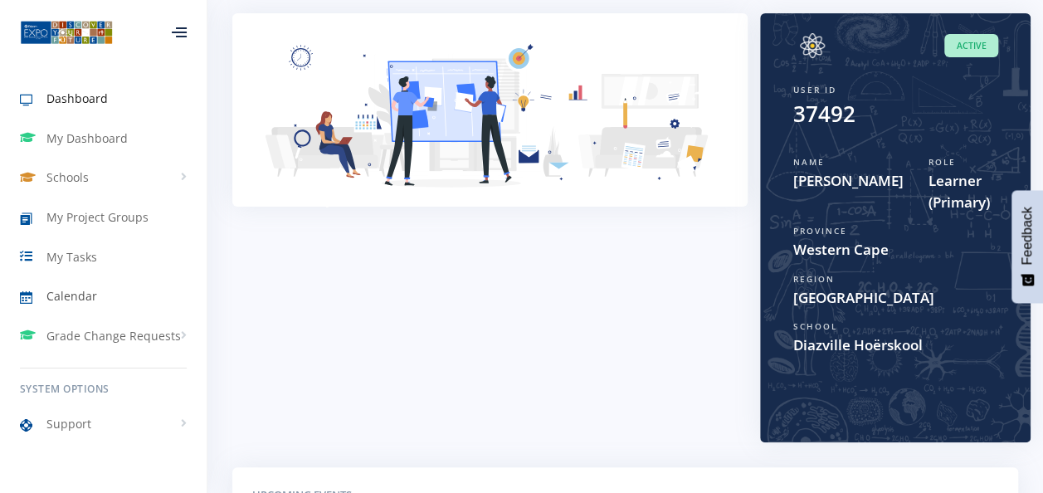
click at [112, 294] on link "Calendar" at bounding box center [103, 296] width 207 height 38
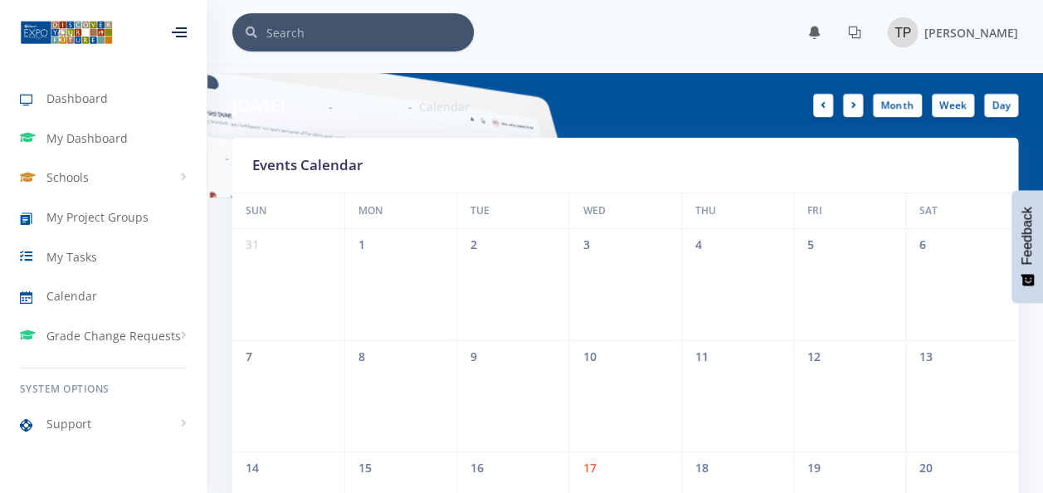
scroll to position [12, 12]
click at [908, 103] on link "Month" at bounding box center [897, 104] width 49 height 23
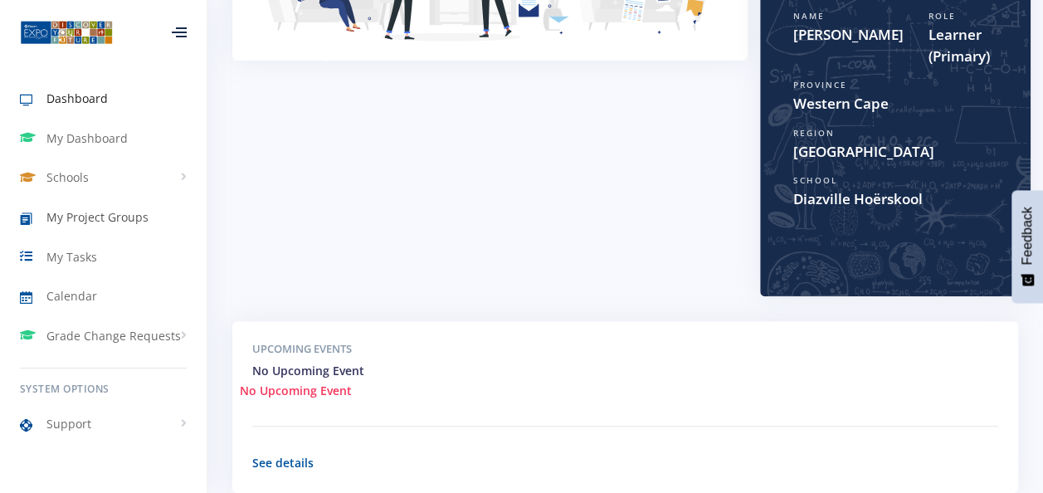
scroll to position [264, 0]
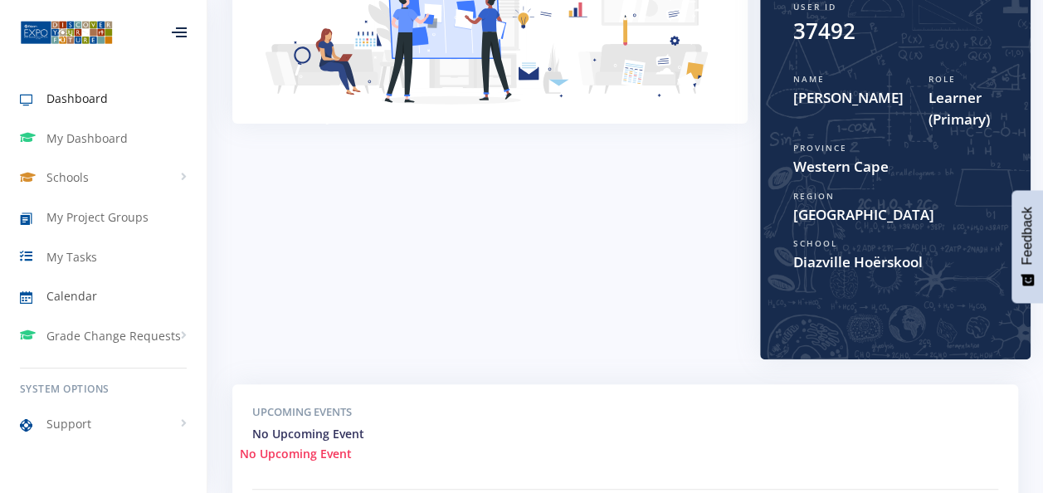
click at [81, 284] on link "Calendar" at bounding box center [103, 296] width 207 height 38
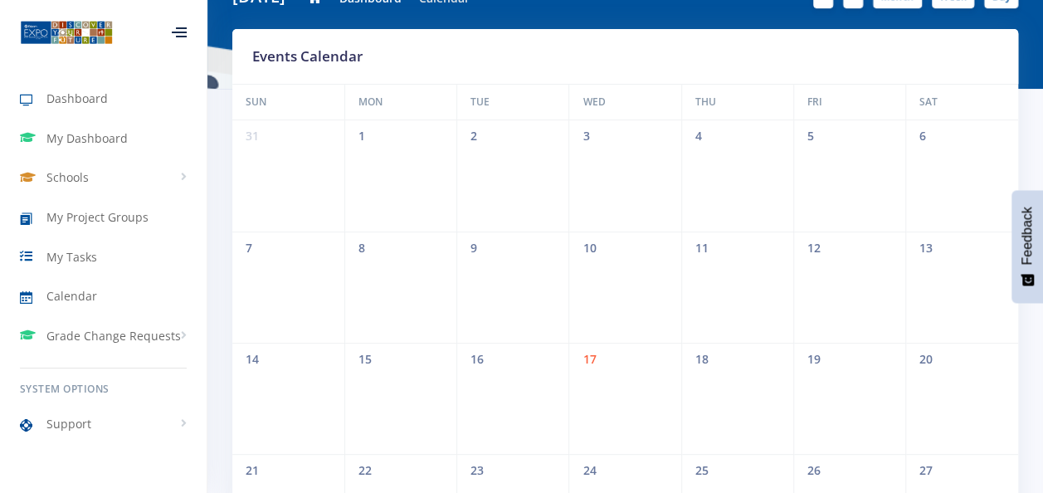
scroll to position [83, 0]
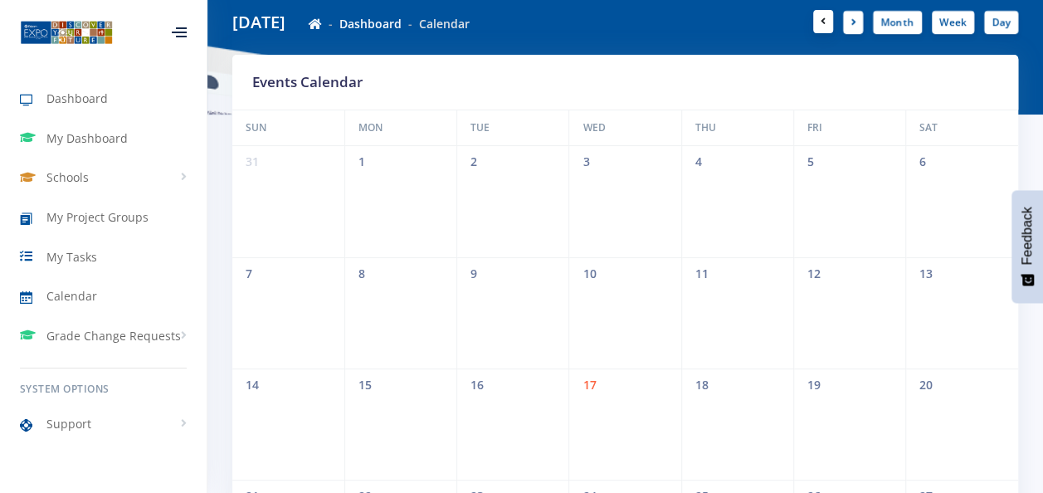
click at [822, 20] on link at bounding box center [824, 21] width 20 height 23
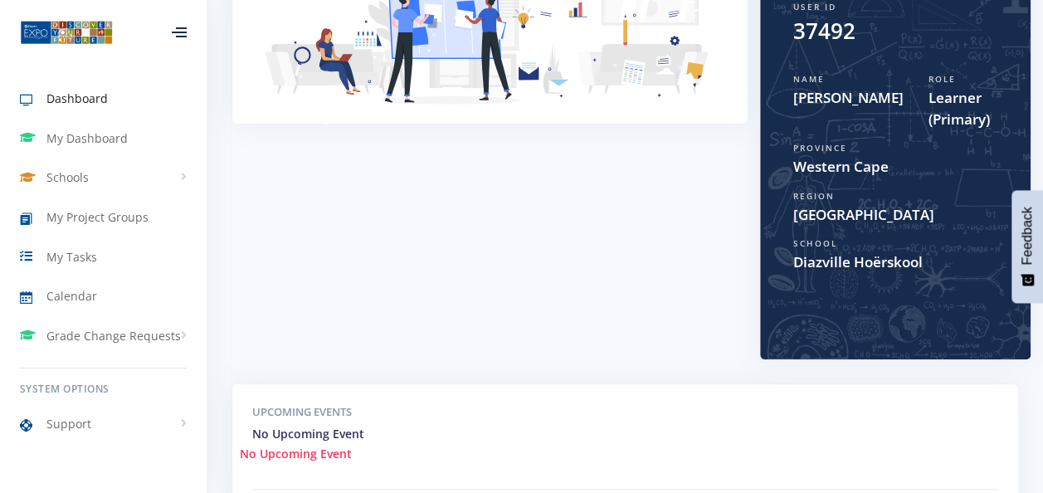
scroll to position [12, 12]
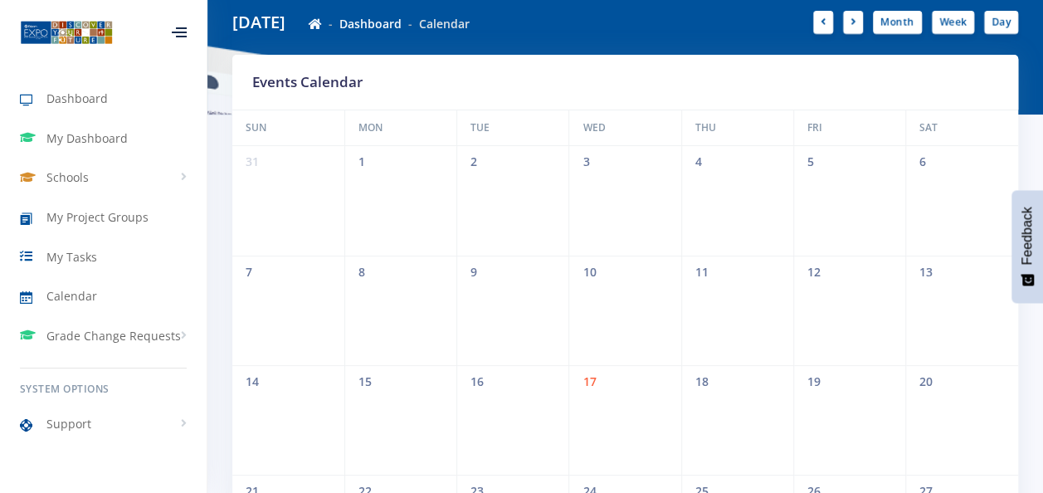
scroll to position [12, 12]
click at [828, 28] on link at bounding box center [824, 21] width 20 height 23
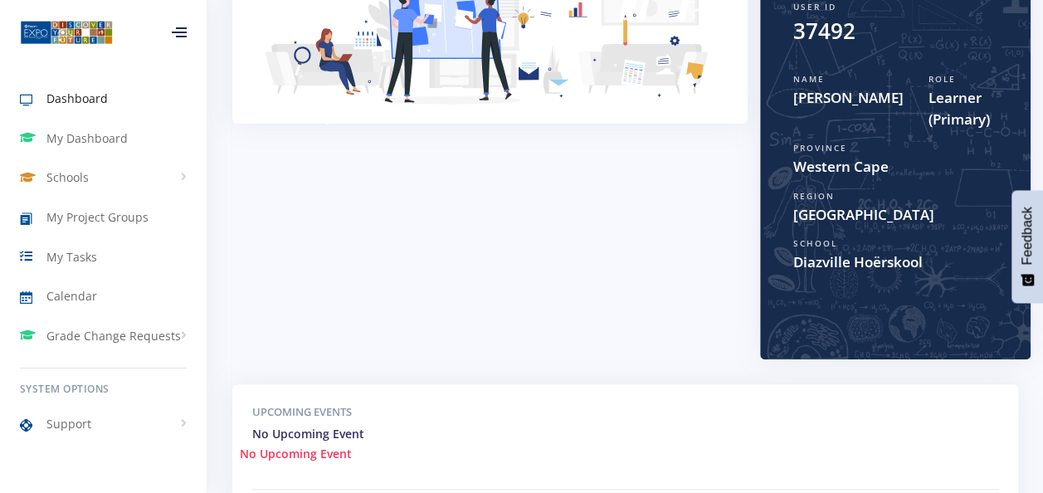
scroll to position [12, 12]
click at [126, 257] on link "My Tasks" at bounding box center [103, 256] width 207 height 38
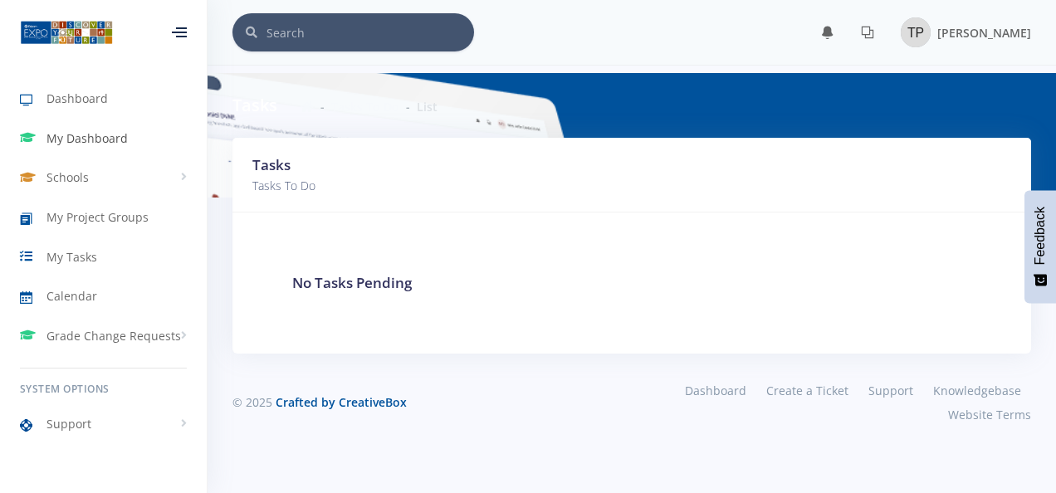
scroll to position [12, 12]
click at [126, 134] on link "My Dashboard" at bounding box center [103, 139] width 207 height 38
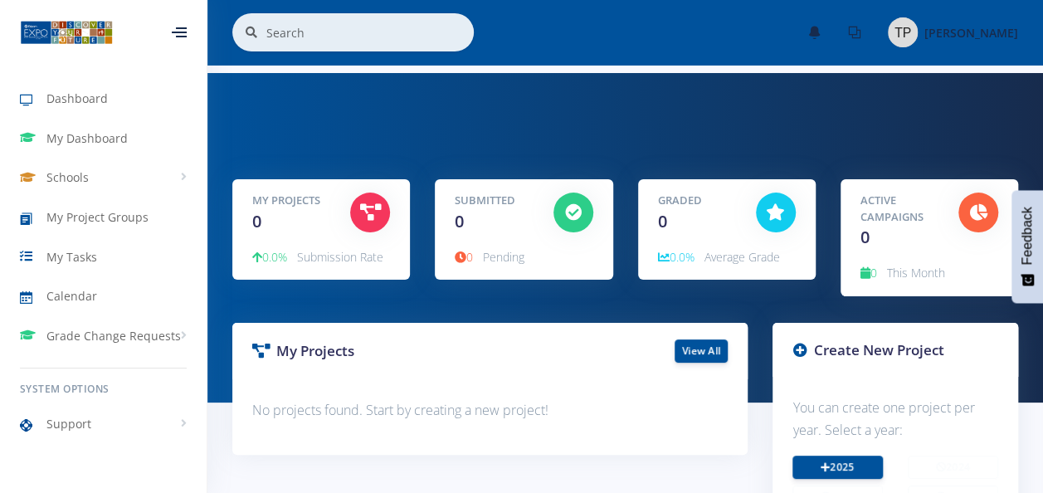
scroll to position [12, 12]
click at [330, 259] on span "Submission Rate" at bounding box center [340, 257] width 86 height 16
drag, startPoint x: 327, startPoint y: 252, endPoint x: 324, endPoint y: 243, distance: 9.7
click at [327, 252] on span "Submission Rate" at bounding box center [340, 257] width 86 height 16
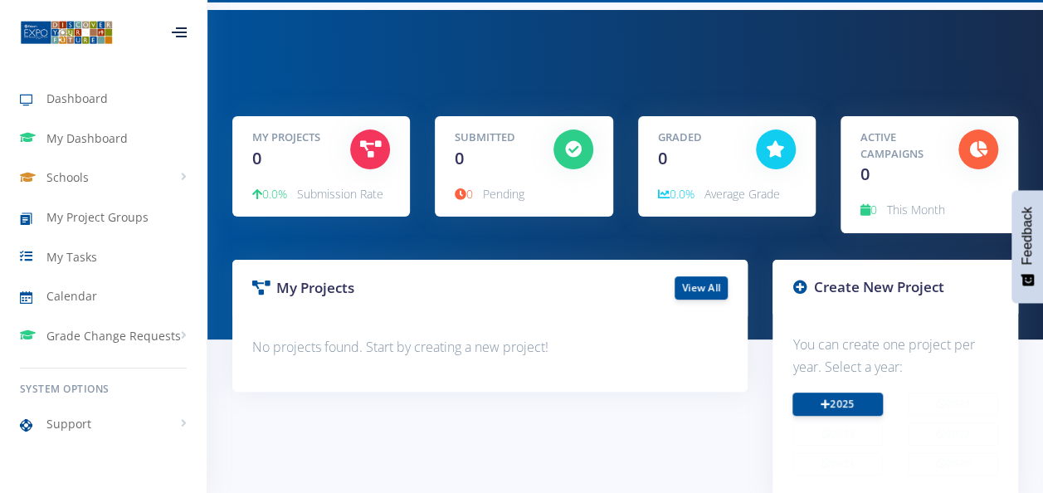
scroll to position [166, 0]
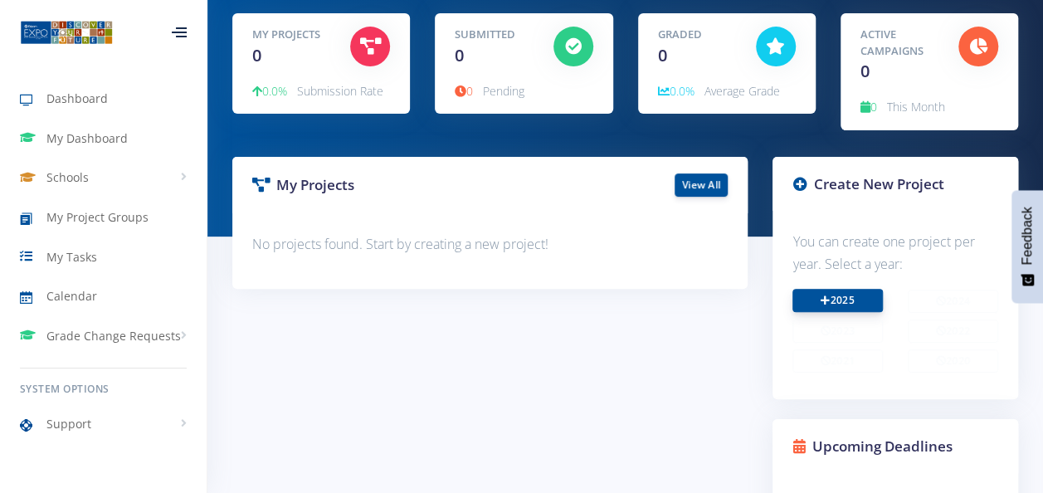
click at [843, 291] on link "2025" at bounding box center [838, 300] width 90 height 23
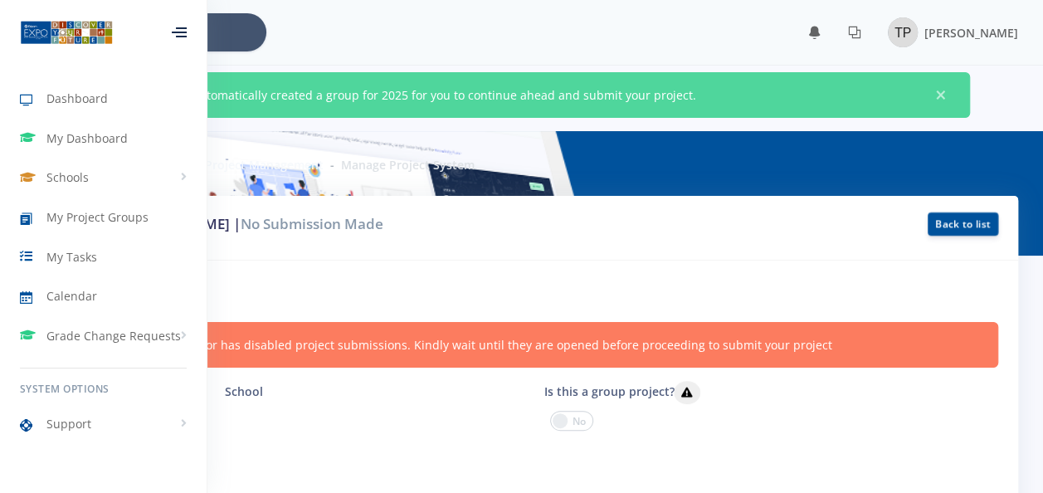
scroll to position [12, 12]
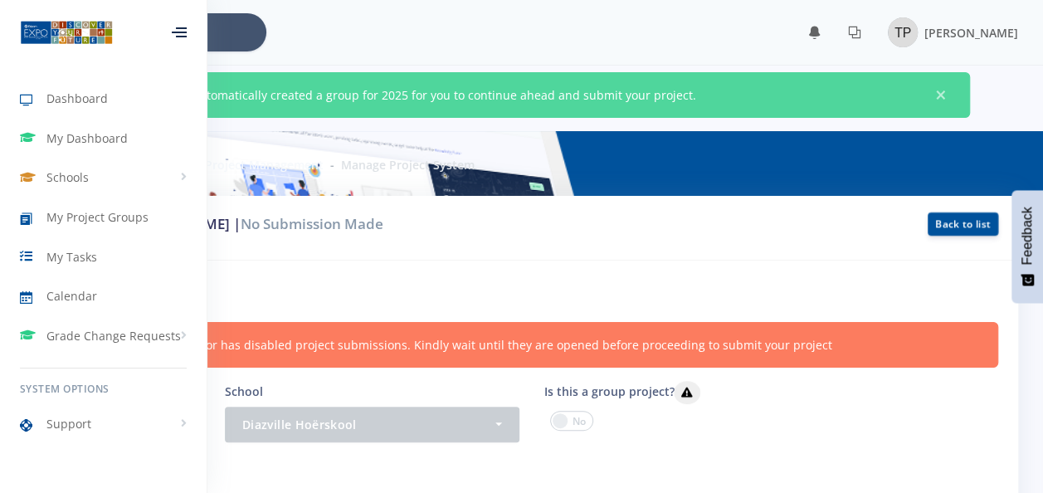
drag, startPoint x: 812, startPoint y: 245, endPoint x: 240, endPoint y: 224, distance: 572.3
click at [419, 250] on div "Project by: Tyler Parwaringirah | No Submission Made Back to list" at bounding box center [522, 228] width 994 height 65
click at [178, 37] on div at bounding box center [179, 32] width 15 height 10
click at [178, 33] on div at bounding box center [179, 32] width 15 height 10
click at [178, 28] on icon at bounding box center [181, 28] width 11 height 2
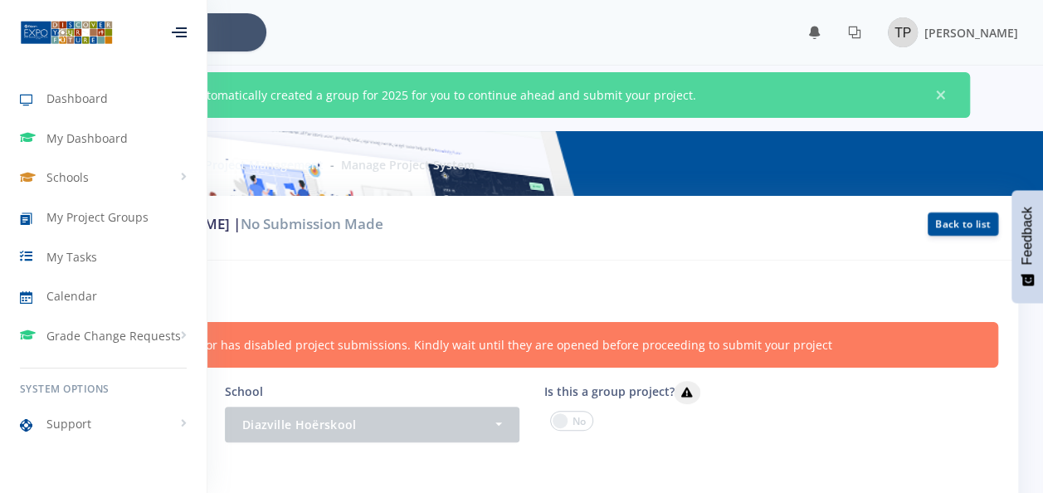
click at [178, 28] on icon at bounding box center [181, 28] width 11 height 2
click at [186, 27] on div at bounding box center [179, 32] width 15 height 10
click at [183, 24] on div at bounding box center [179, 32] width 55 height 50
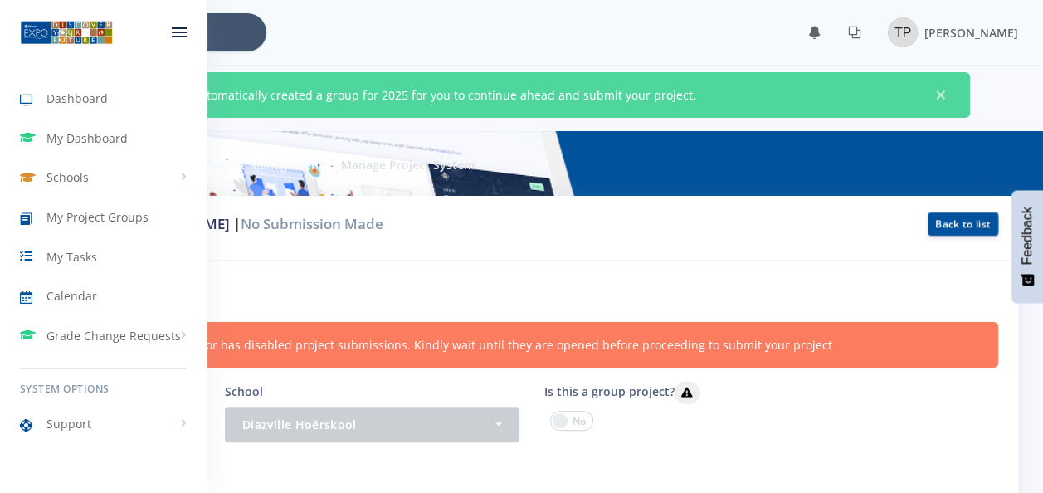
click at [183, 24] on div at bounding box center [179, 32] width 55 height 50
click at [536, 13] on div "× You have 0 notifications." at bounding box center [522, 32] width 994 height 38
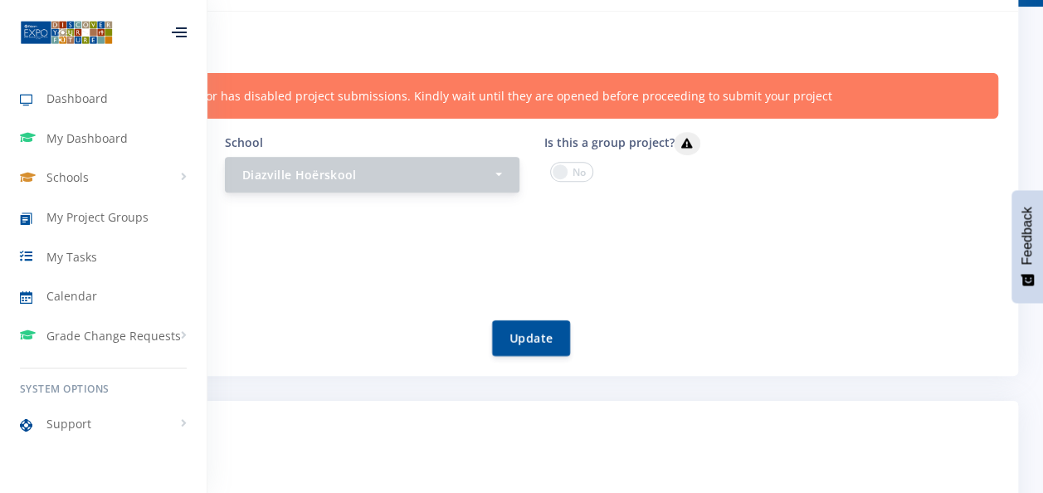
click at [422, 175] on div "Diazville Hoërskool" at bounding box center [367, 174] width 250 height 17
click at [561, 163] on span at bounding box center [571, 172] width 43 height 20
click at [0, 0] on input "checkbox" at bounding box center [0, 0] width 0 height 0
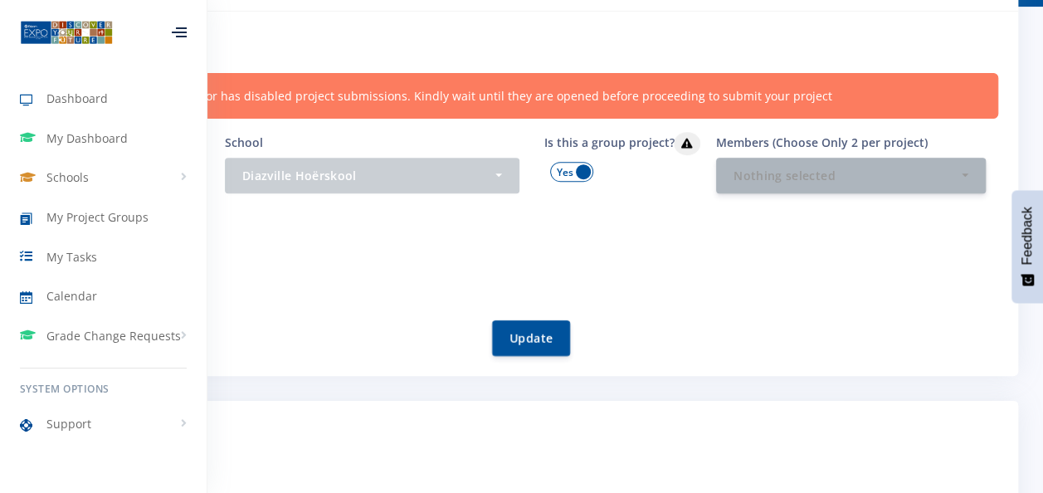
click at [821, 151] on div "Members (Choose Only 2 per project) - Alungile Macutwana Maikutlo Lehlohla Indi…" at bounding box center [851, 162] width 295 height 61
drag, startPoint x: 821, startPoint y: 151, endPoint x: 821, endPoint y: 168, distance: 16.6
click at [821, 168] on div "Nothing selected" at bounding box center [846, 174] width 225 height 17
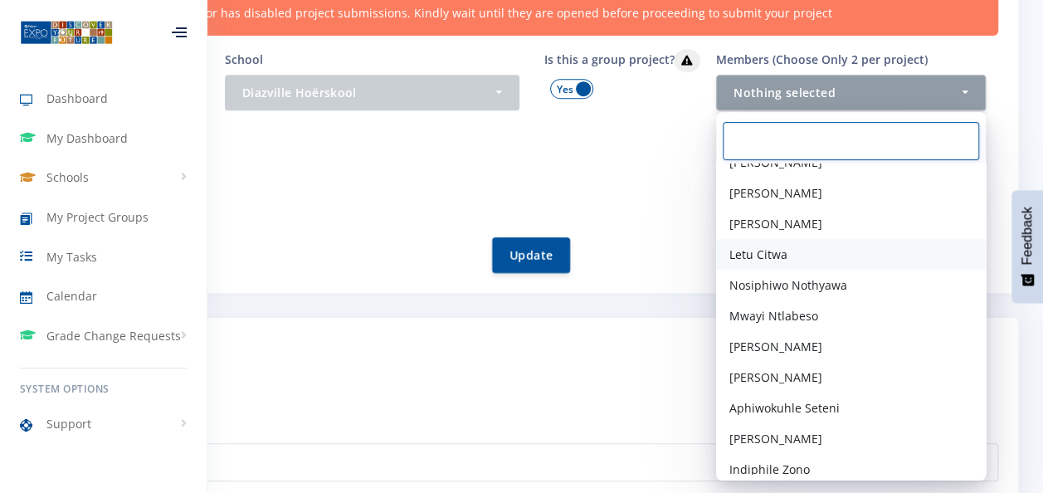
scroll to position [660, 0]
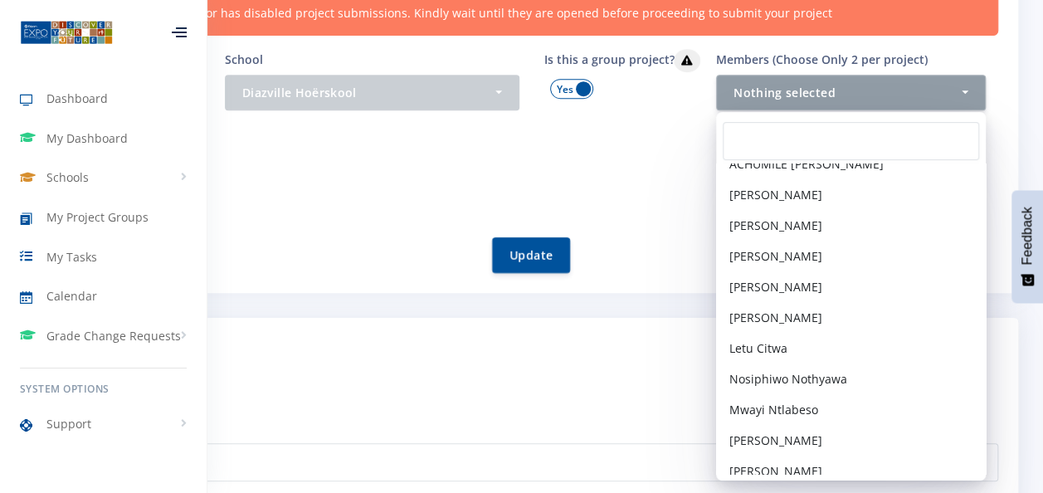
click at [581, 88] on span at bounding box center [571, 89] width 43 height 20
click at [0, 0] on input "checkbox" at bounding box center [0, 0] width 0 height 0
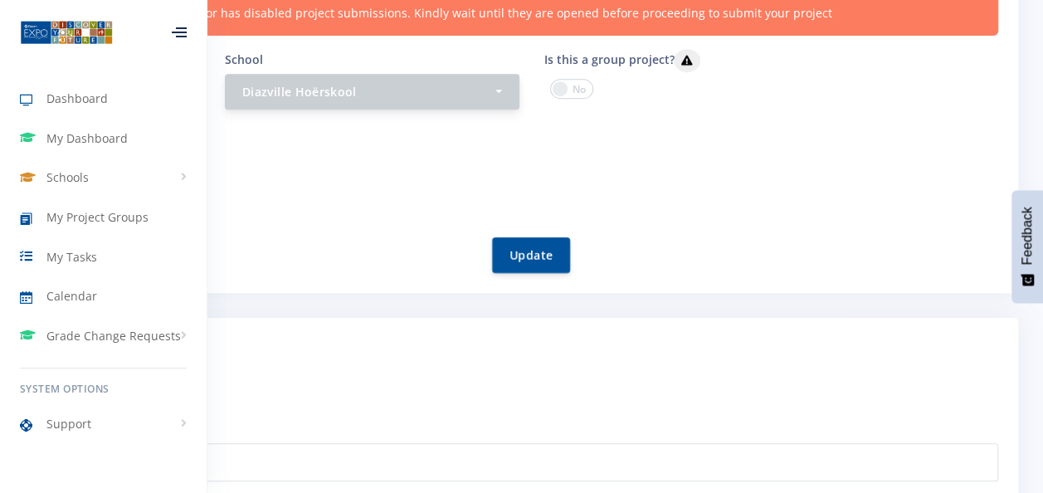
click at [468, 86] on div "Diazville Hoërskool" at bounding box center [367, 91] width 250 height 17
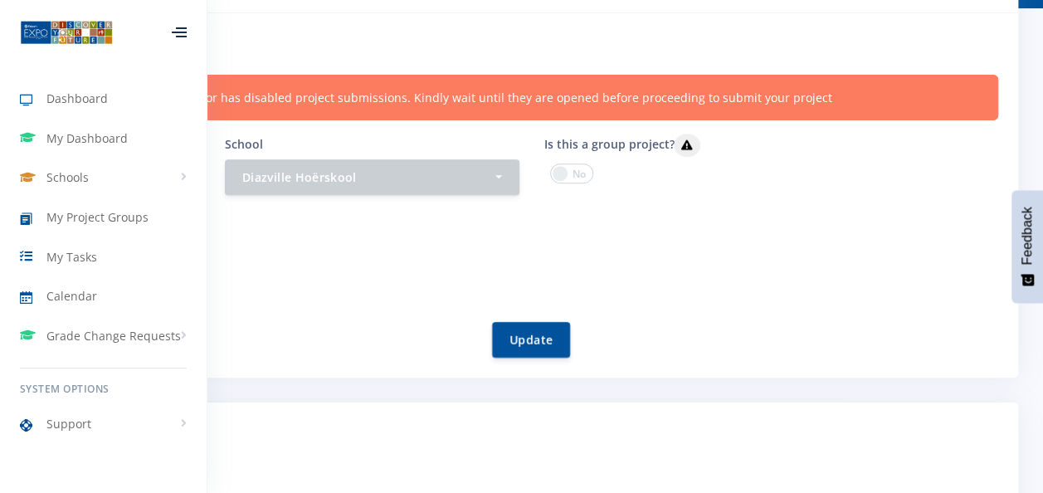
scroll to position [83, 0]
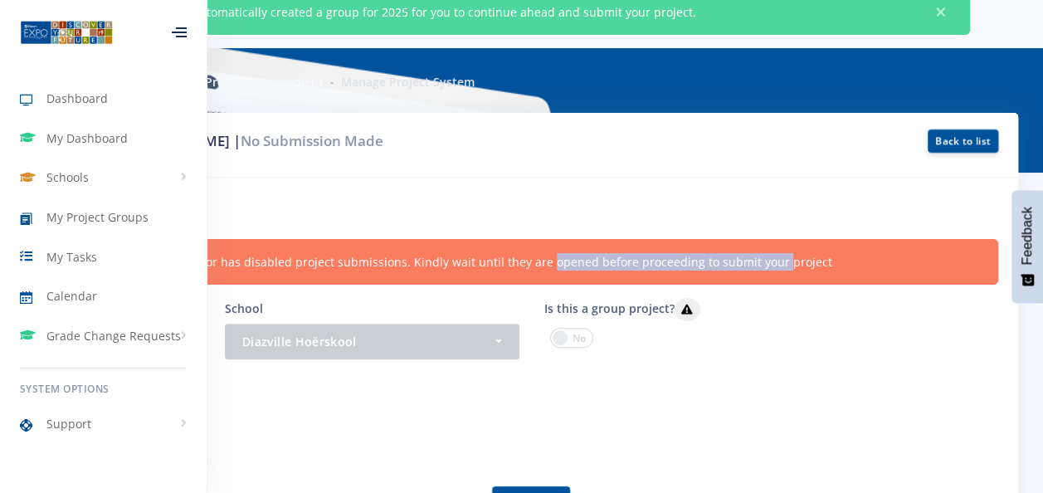
drag, startPoint x: 425, startPoint y: 252, endPoint x: 584, endPoint y: 252, distance: 159.4
click at [584, 252] on div "Your provincial coordinator has disabled project submissions. Kindly wait until…" at bounding box center [522, 262] width 954 height 46
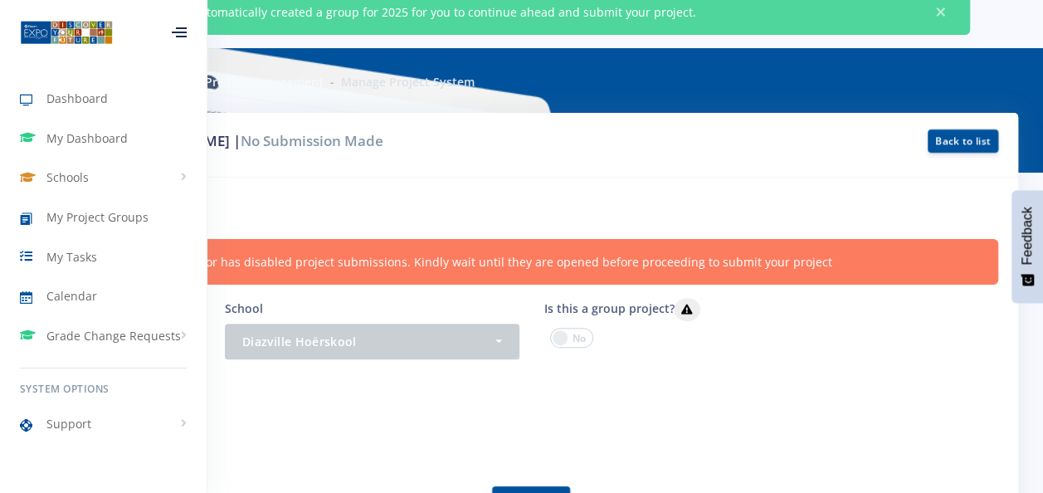
click at [750, 167] on div "Project by: Tyler Parwaringirah | No Submission Made Back to list" at bounding box center [522, 145] width 994 height 65
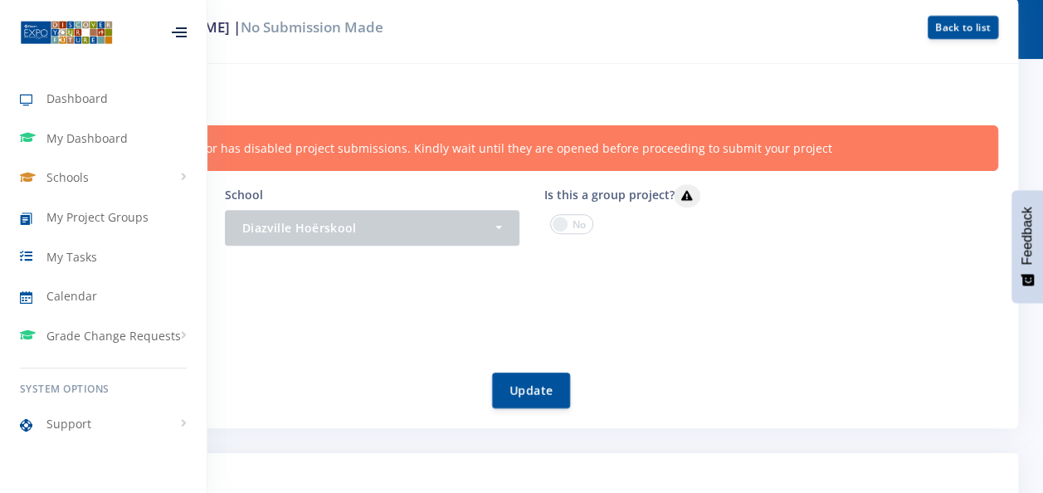
scroll to position [332, 0]
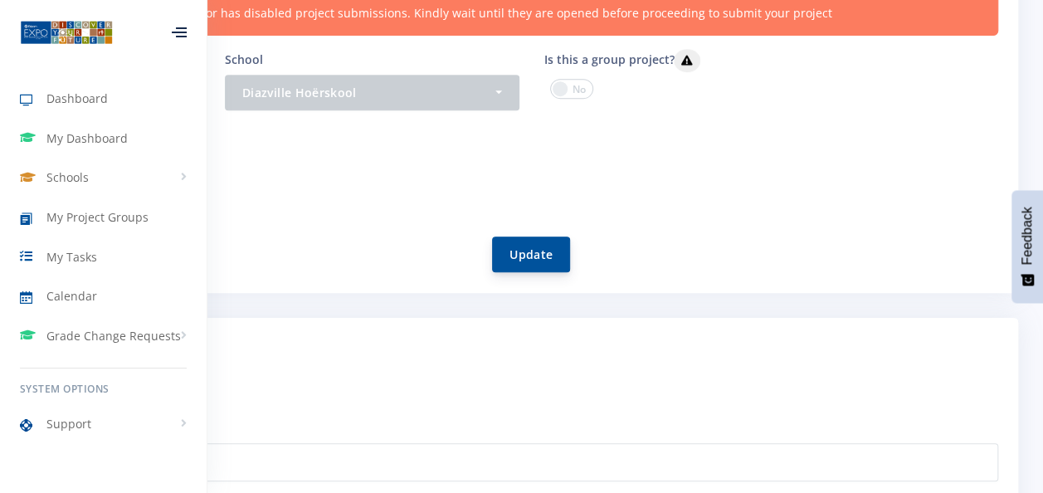
click at [540, 259] on button "Update" at bounding box center [531, 255] width 78 height 36
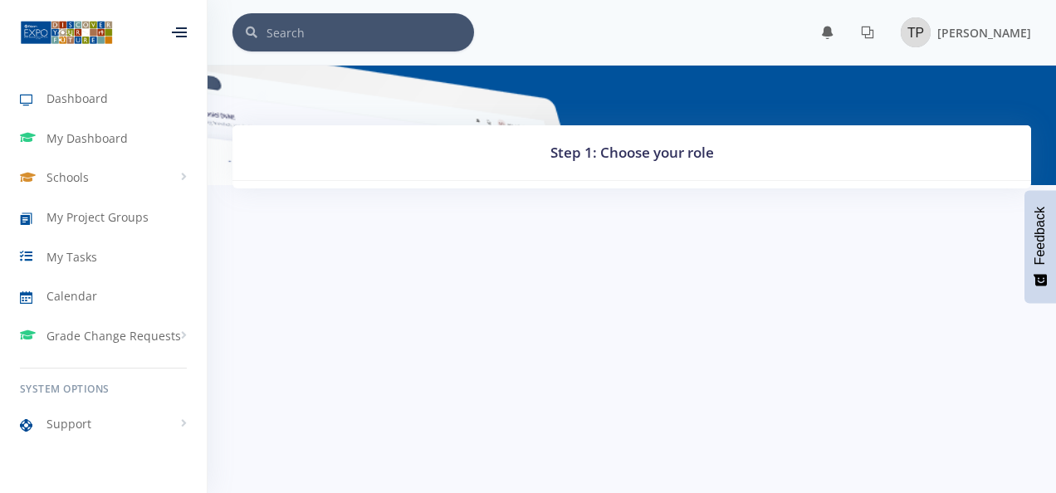
scroll to position [12, 12]
click at [95, 168] on link "Schools" at bounding box center [103, 178] width 207 height 38
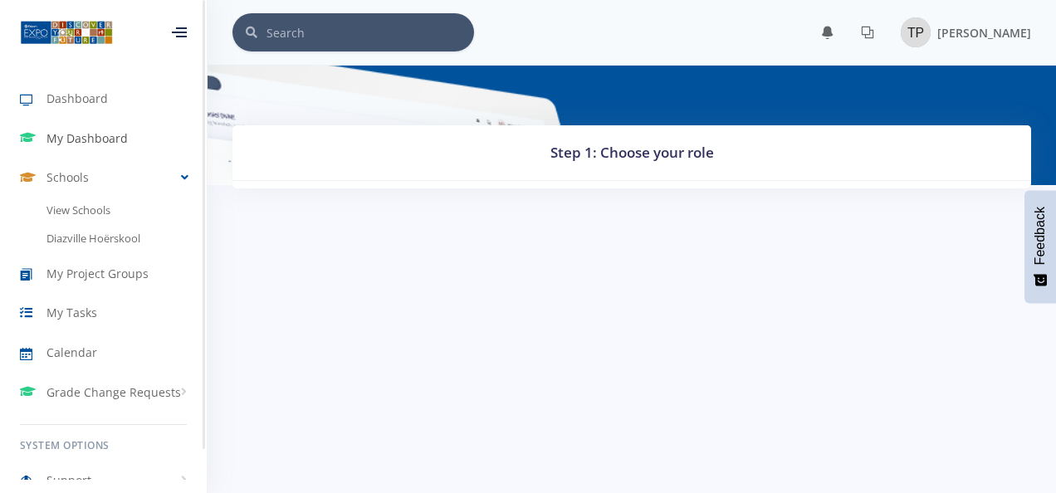
click at [102, 126] on link "My Dashboard" at bounding box center [103, 139] width 207 height 38
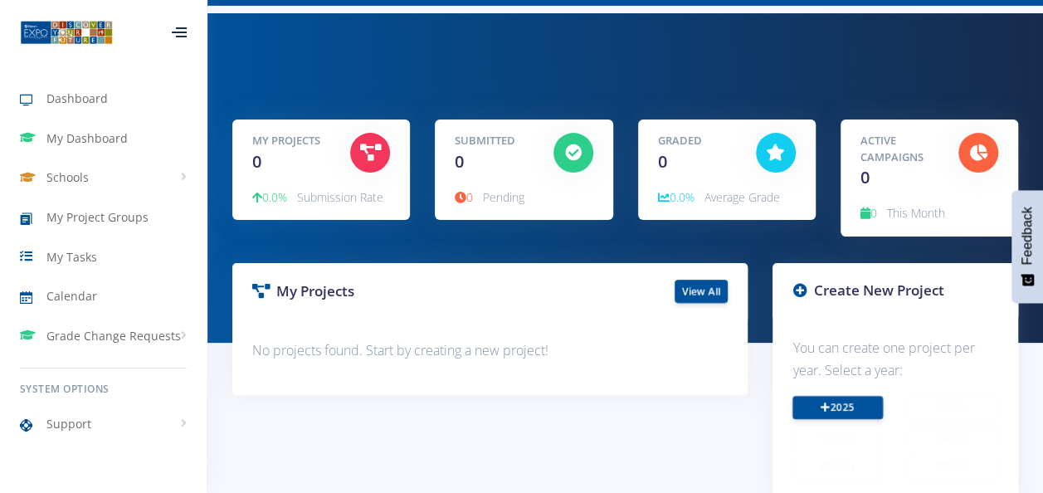
scroll to position [83, 0]
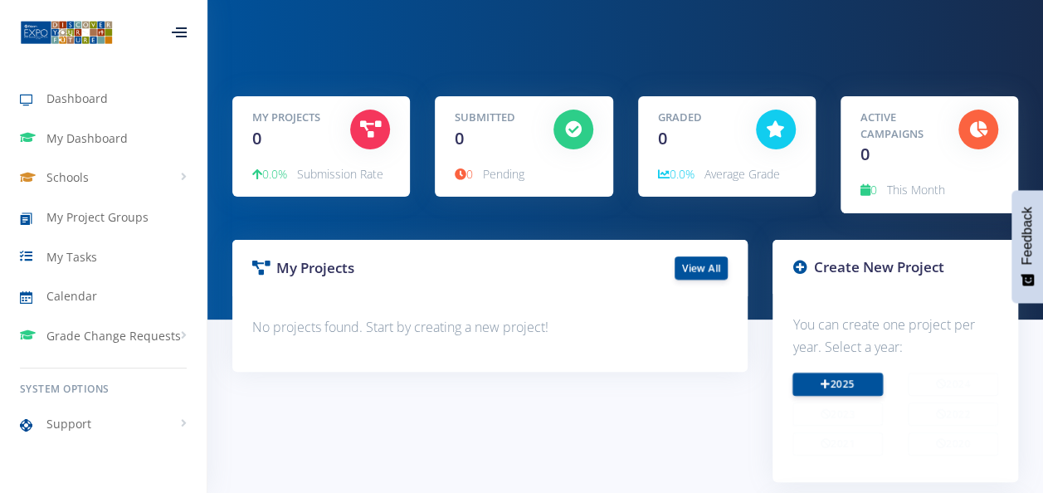
click at [804, 265] on icon at bounding box center [800, 267] width 14 height 14
click at [793, 265] on icon at bounding box center [800, 267] width 14 height 14
click at [799, 265] on icon at bounding box center [800, 267] width 14 height 14
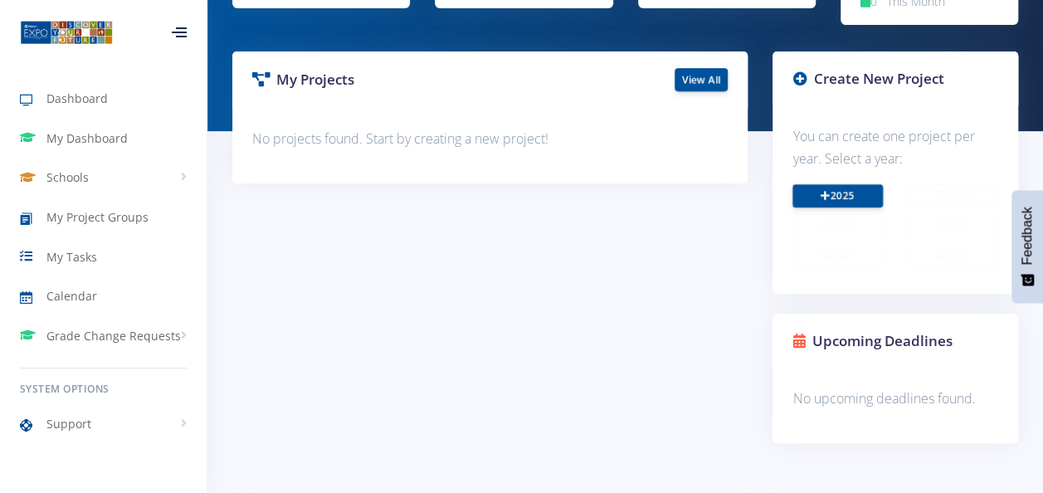
scroll to position [249, 0]
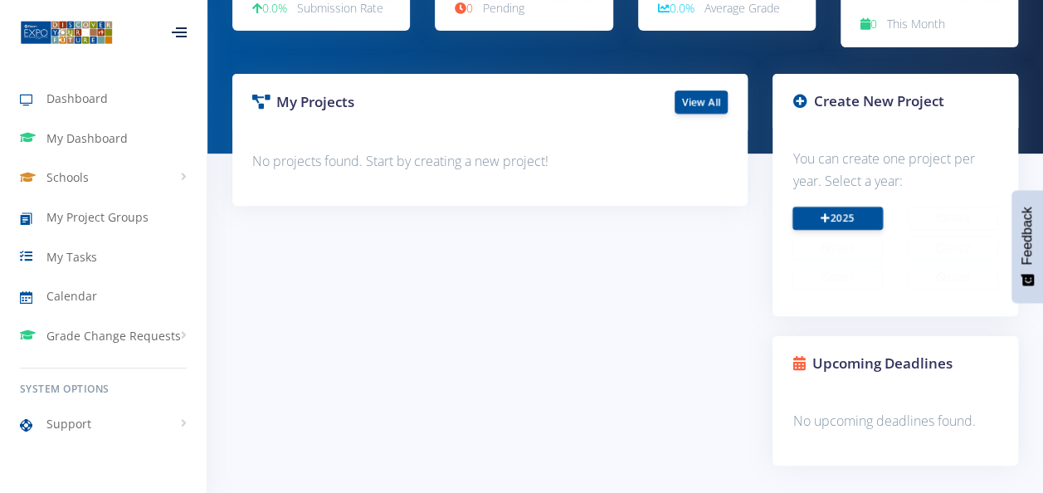
click at [819, 289] on div "2025 2024" at bounding box center [895, 252] width 231 height 90
click at [882, 183] on p "You can create one project per year. Select a year:" at bounding box center [896, 170] width 206 height 45
click at [825, 180] on p "You can create one project per year. Select a year:" at bounding box center [896, 170] width 206 height 45
click at [823, 232] on div "2025 2024" at bounding box center [895, 252] width 231 height 90
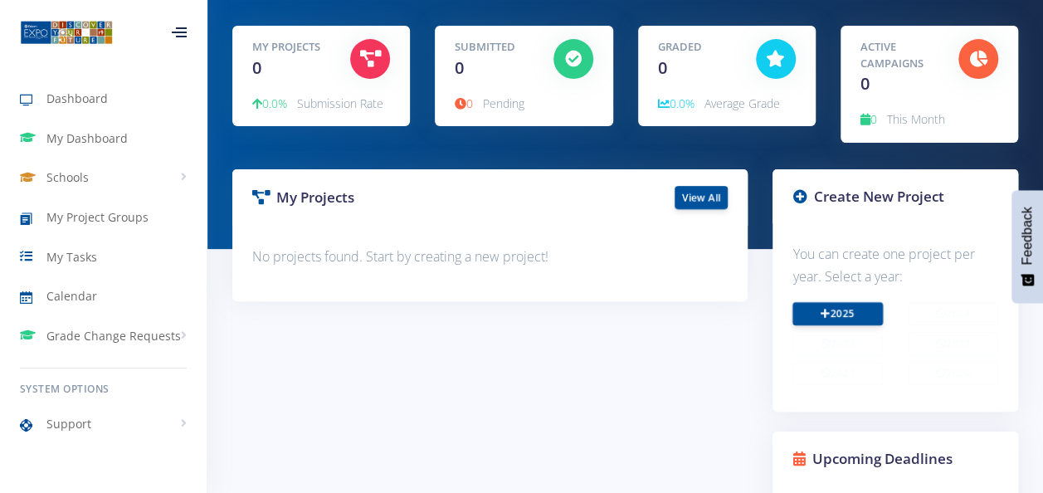
scroll to position [0, 0]
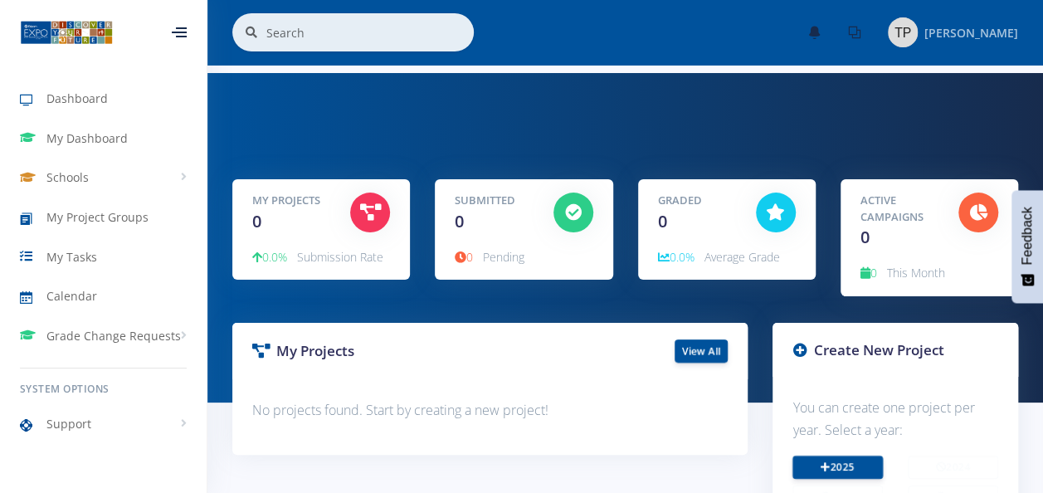
click at [938, 27] on span "[PERSON_NAME]" at bounding box center [972, 33] width 94 height 16
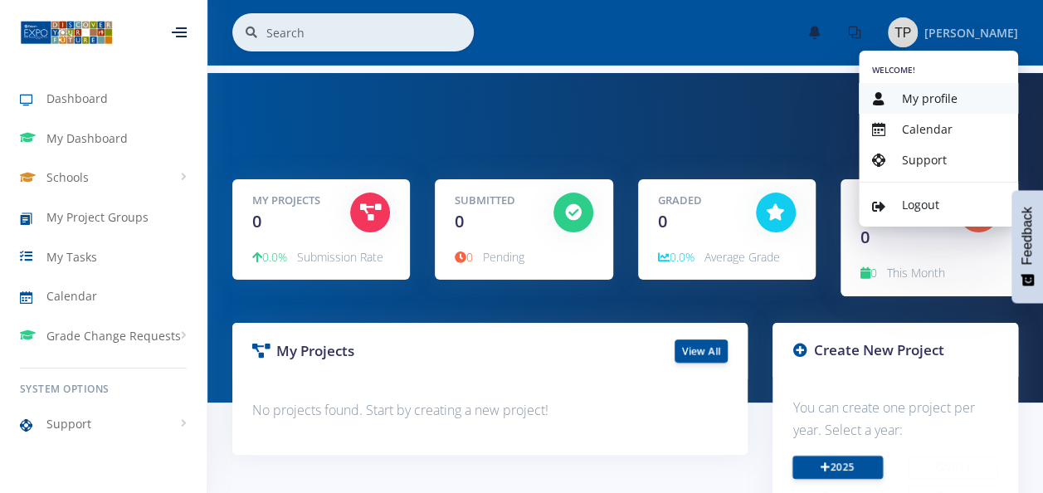
click at [930, 95] on span "My profile" at bounding box center [930, 98] width 56 height 16
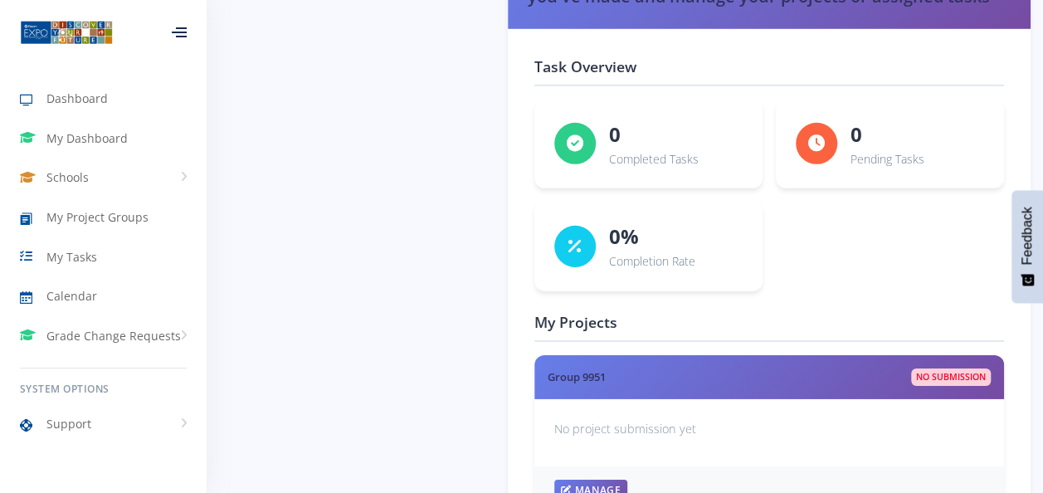
scroll to position [2583, 0]
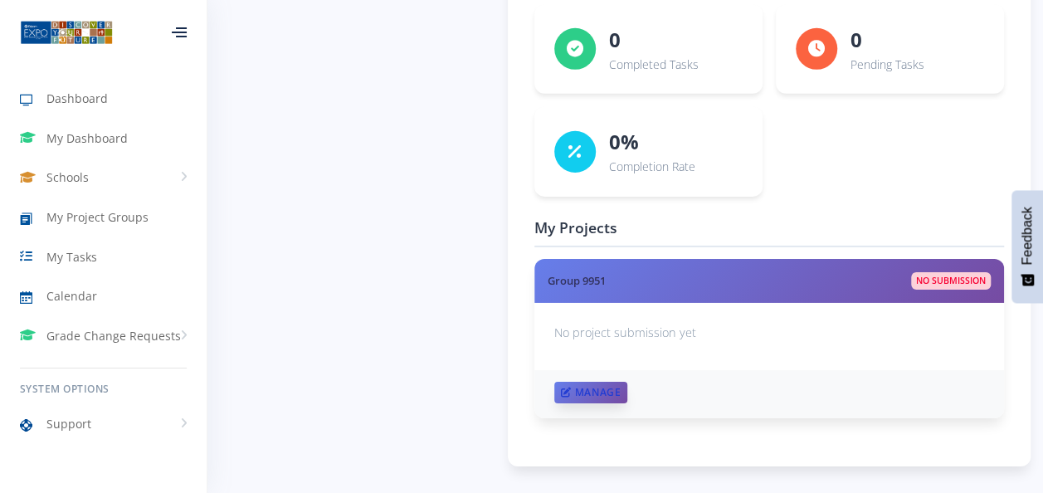
click at [598, 383] on link "Manage" at bounding box center [591, 393] width 73 height 22
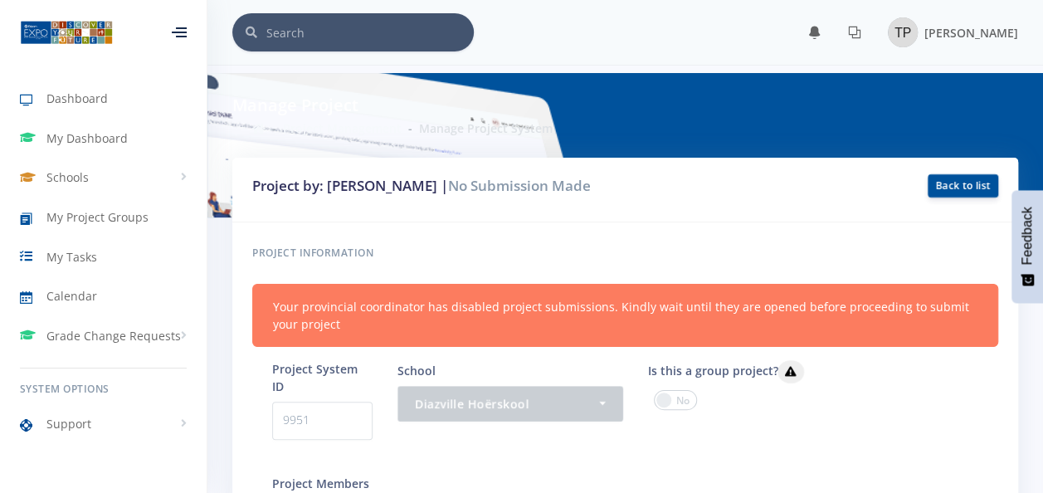
scroll to position [12, 12]
click at [338, 406] on p "9951" at bounding box center [322, 421] width 100 height 38
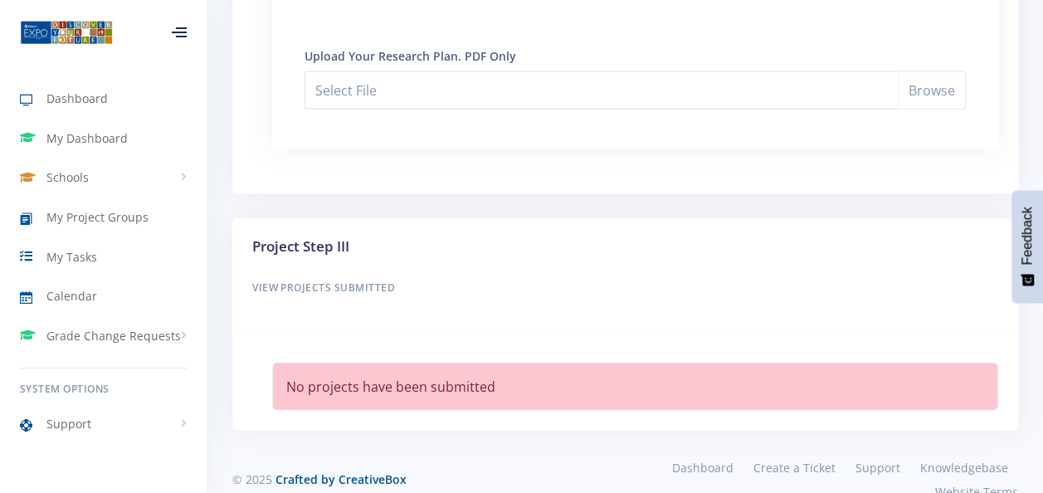
scroll to position [1546, 0]
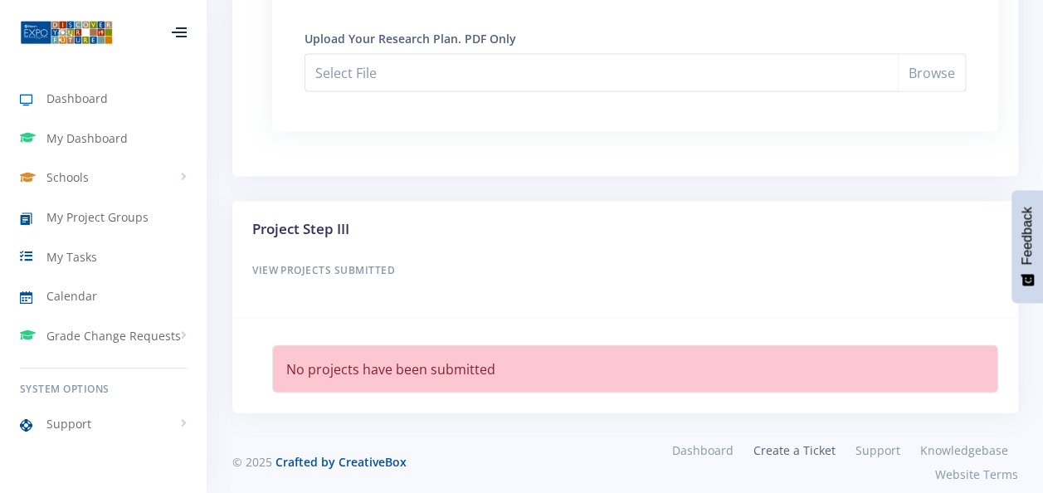
click at [789, 442] on link "Create a Ticket" at bounding box center [795, 449] width 102 height 24
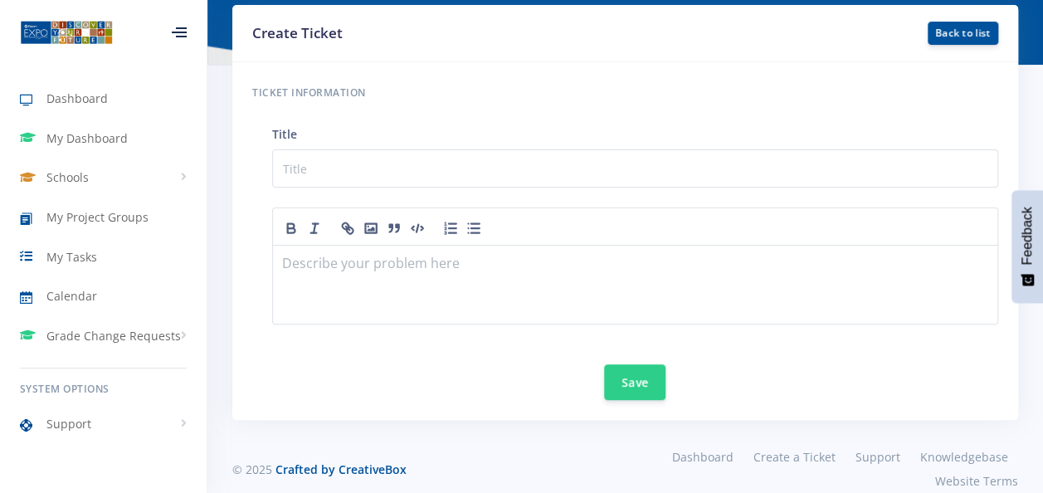
scroll to position [156, 0]
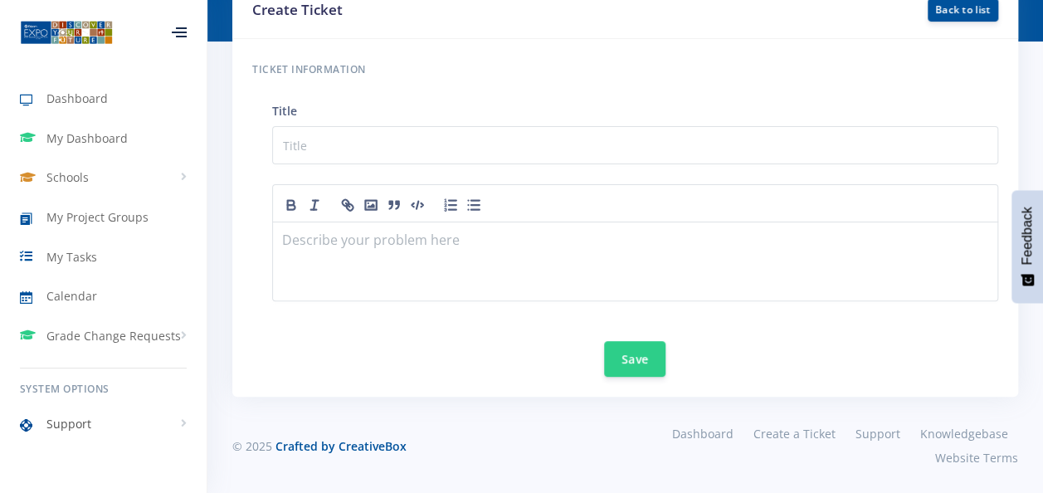
click at [112, 412] on link "Support" at bounding box center [103, 424] width 207 height 38
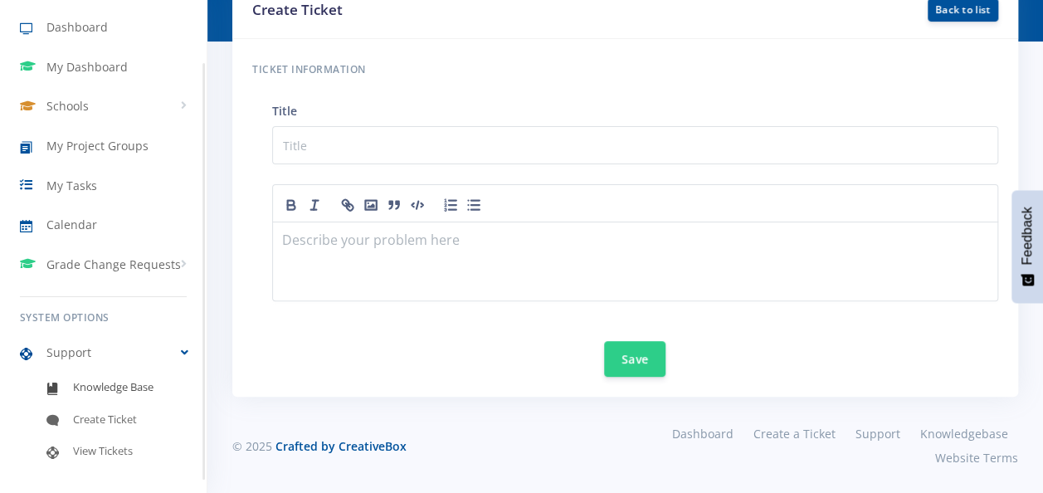
click at [106, 383] on span "Knowledge Base" at bounding box center [113, 387] width 81 height 17
